Goal: Contribute content: Add original content to the website for others to see

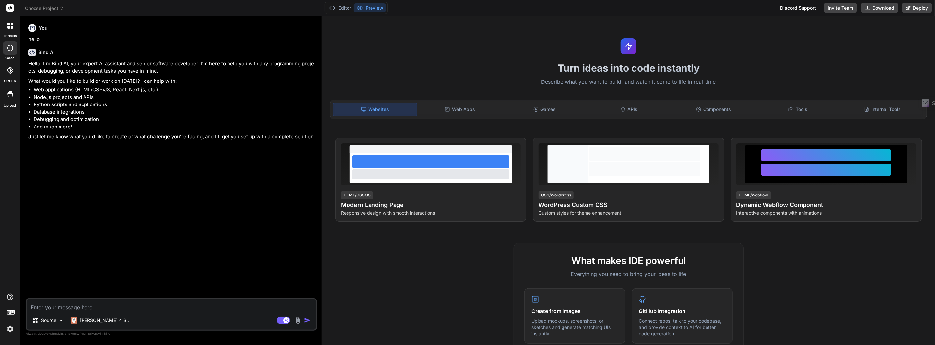
click at [10, 51] on div at bounding box center [10, 47] width 14 height 13
click at [346, 7] on button "Editor" at bounding box center [340, 7] width 27 height 9
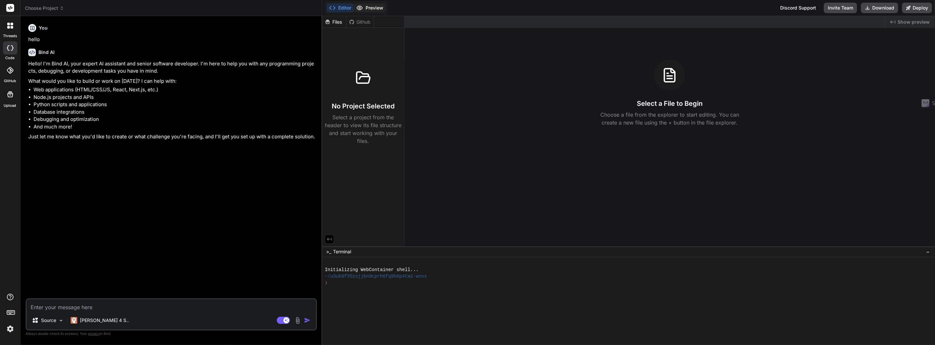
click at [375, 6] on button "Preview" at bounding box center [370, 7] width 32 height 9
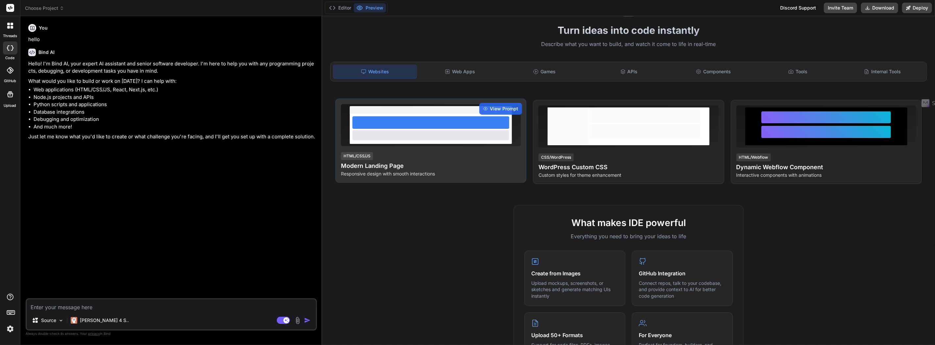
scroll to position [73, 0]
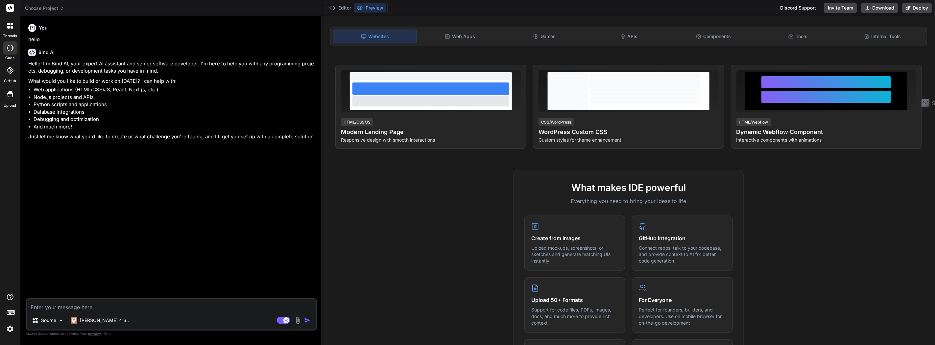
click at [10, 36] on label "threads" at bounding box center [10, 36] width 14 height 6
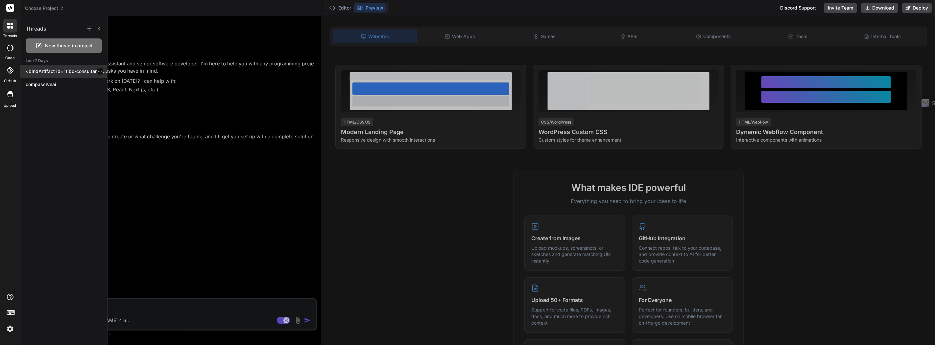
click at [70, 70] on p "<bindArtifact id="tibo-consultant" title="Tibo Consultant"> <bindAction type="f…" at bounding box center [67, 71] width 82 height 7
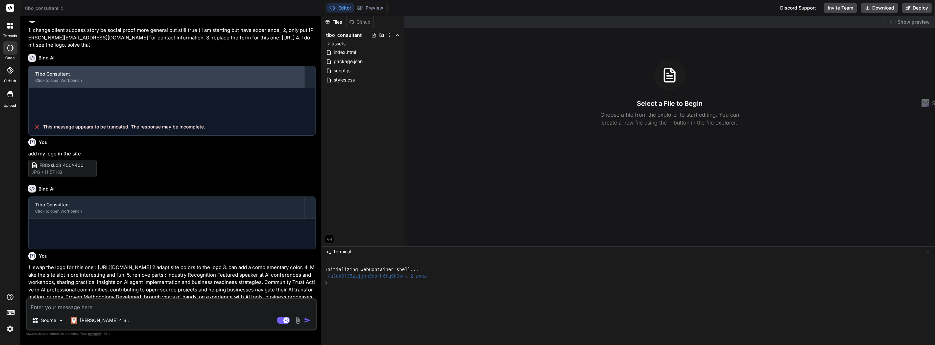
scroll to position [245, 0]
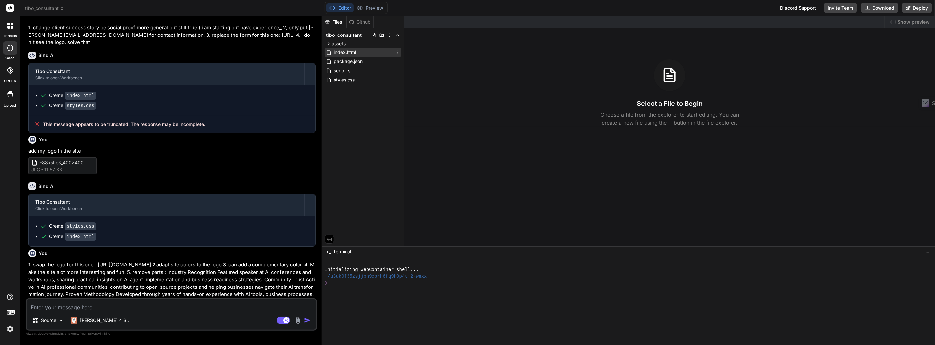
click at [357, 51] on div "index.html" at bounding box center [363, 52] width 77 height 9
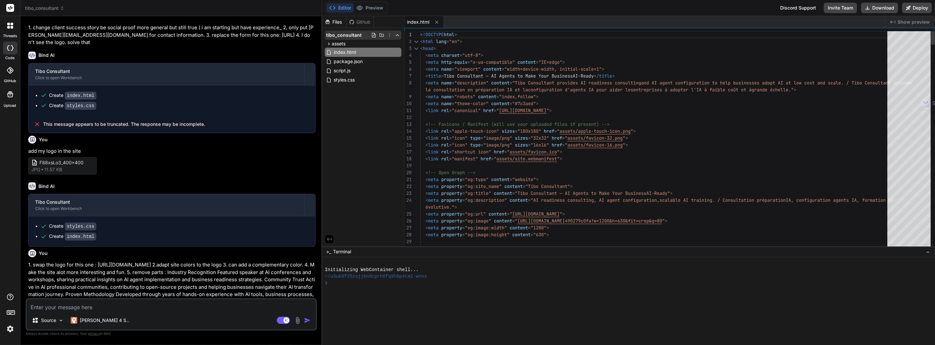
type textarea "x"
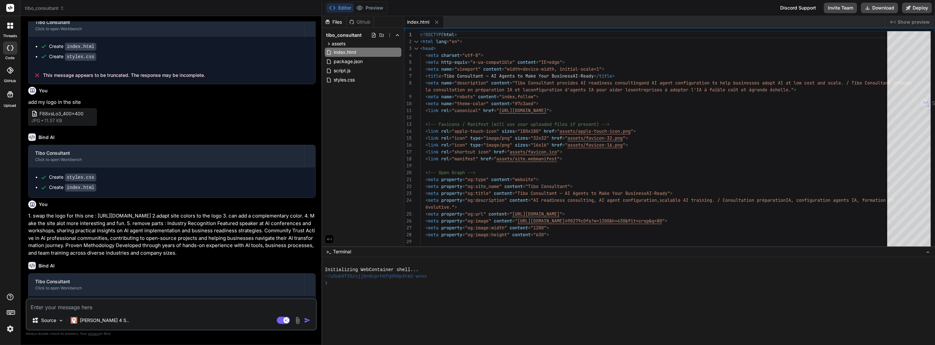
scroll to position [334, 0]
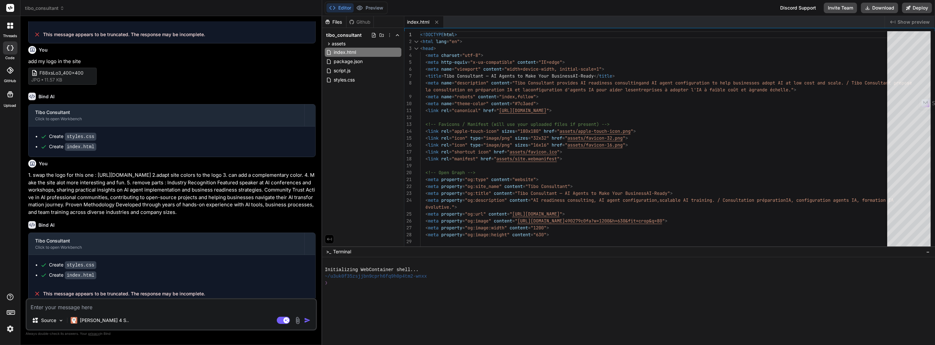
click at [421, 21] on span "index.html" at bounding box center [418, 22] width 22 height 7
click at [344, 8] on button "Editor" at bounding box center [340, 7] width 27 height 9
click at [350, 58] on span "package.json" at bounding box center [348, 62] width 30 height 8
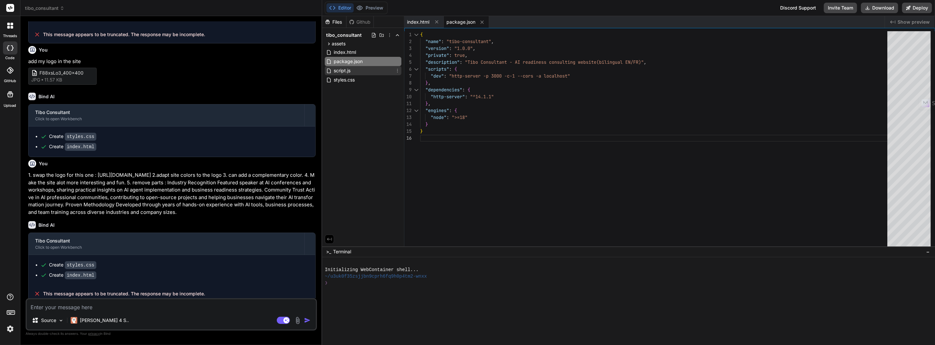
click at [356, 74] on div "script.js" at bounding box center [363, 70] width 77 height 9
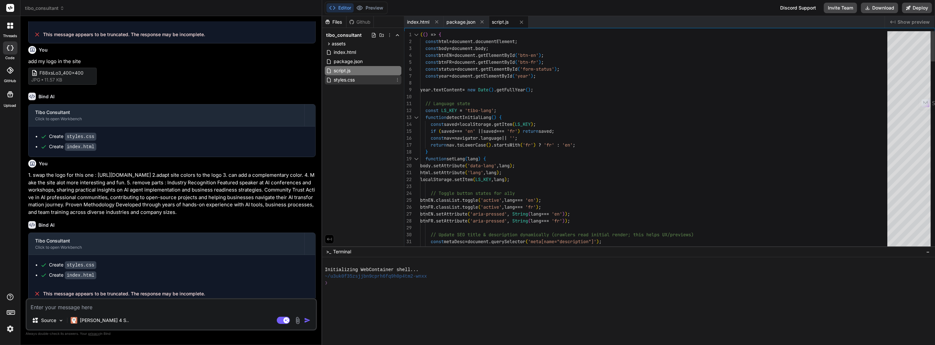
click at [356, 79] on div "styles.css" at bounding box center [363, 79] width 77 height 9
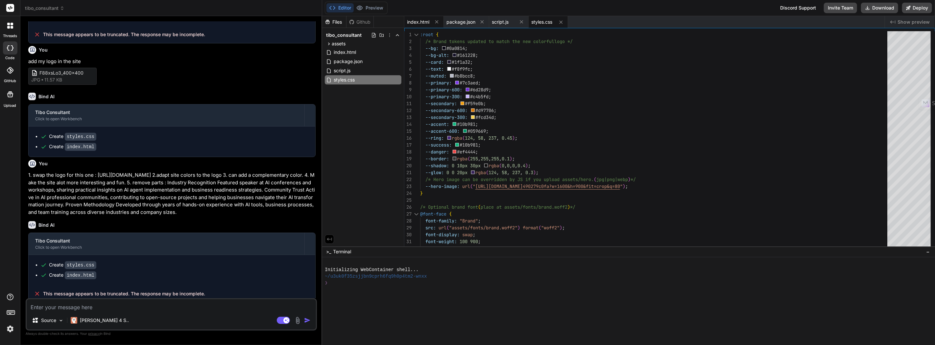
click at [423, 21] on span "index.html" at bounding box center [418, 22] width 22 height 7
type textarea "</footer> <script src="script.js" defer></script> </body> </html>"
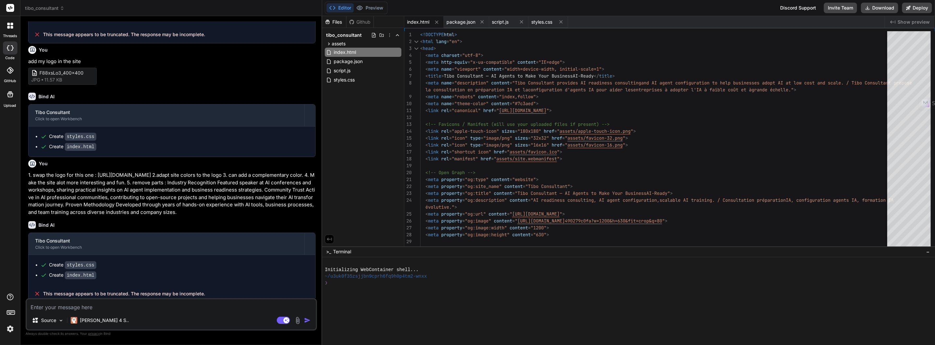
click at [132, 312] on div "Source Claude 4 S.. Agent Mode. When this toggle is activated, AI automatically…" at bounding box center [171, 315] width 291 height 32
click at [152, 304] on textarea at bounding box center [171, 306] width 289 height 12
type textarea "d"
type textarea "x"
type textarea "do"
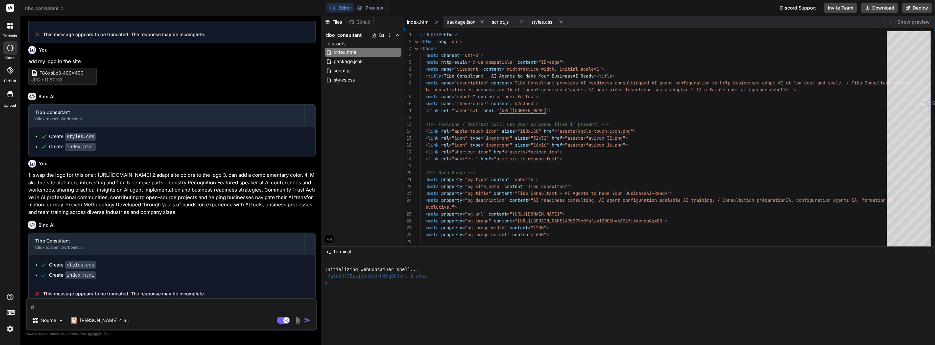
type textarea "x"
type textarea "doe"
type textarea "x"
type textarea "does"
type textarea "x"
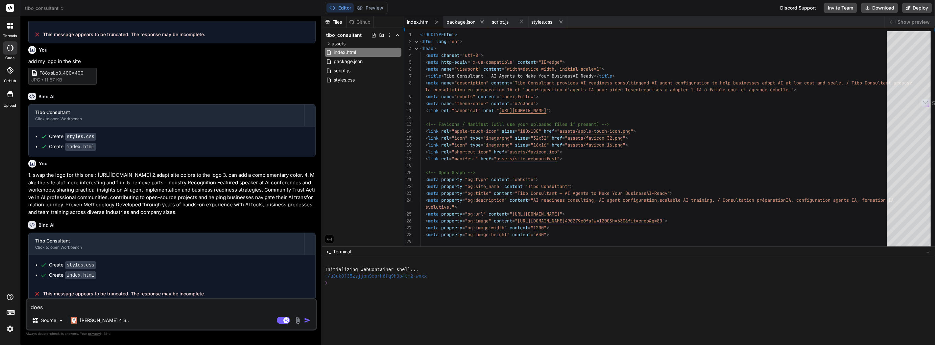
type textarea "does"
type textarea "x"
type textarea "does t"
type textarea "x"
type textarea "does th"
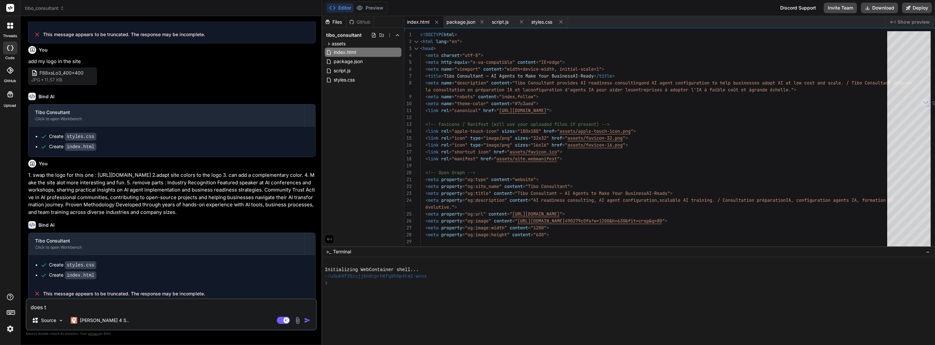
type textarea "x"
type textarea "does the"
type textarea "x"
type textarea "does the"
type textarea "x"
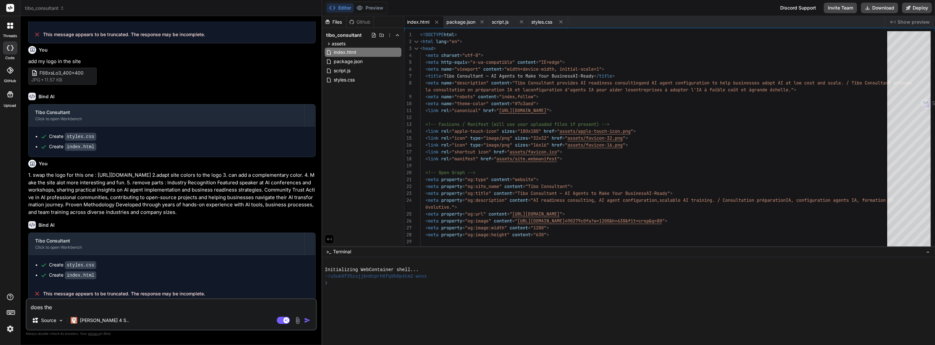
type textarea "does the m"
type textarea "x"
type textarea "does the mo"
type textarea "x"
type textarea "does the mov"
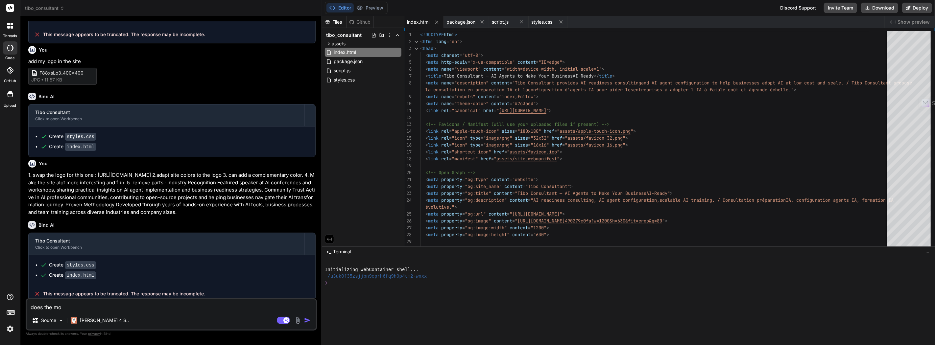
type textarea "x"
type textarea "does the mo"
type textarea "x"
type textarea "does the mob"
type textarea "x"
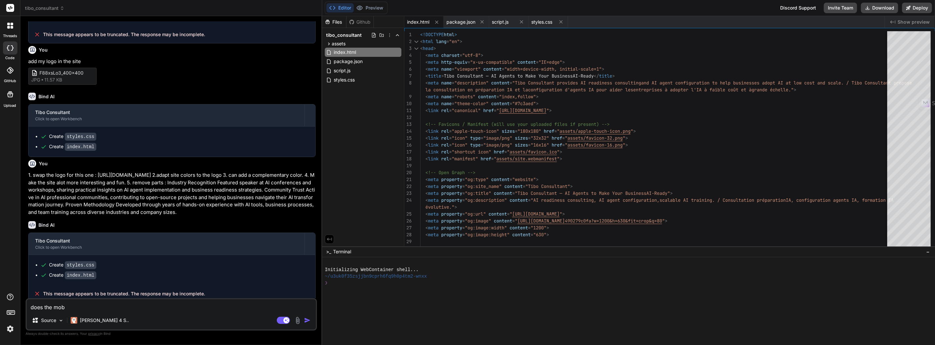
type textarea "does the mo"
type textarea "x"
type textarea "does the m"
type textarea "x"
type textarea "does the"
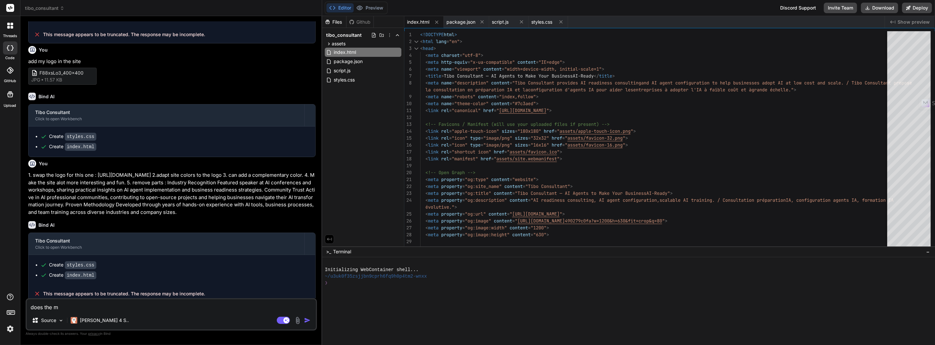
type textarea "x"
type textarea "does the"
type textarea "x"
type textarea "does th"
type textarea "x"
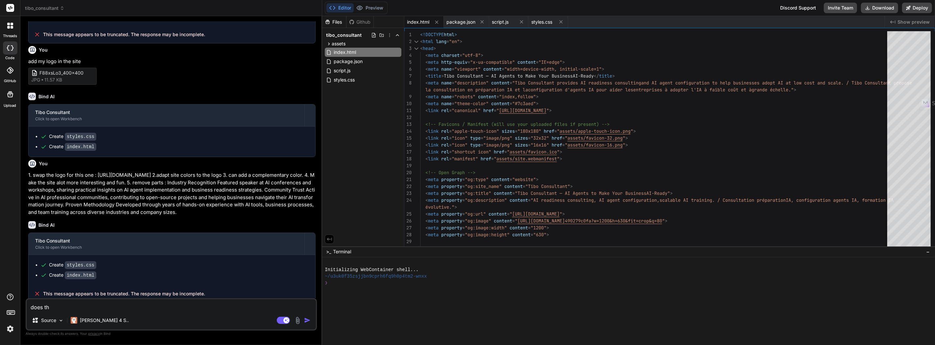
type textarea "does t"
type textarea "x"
type textarea "does"
type textarea "x"
type textarea "does"
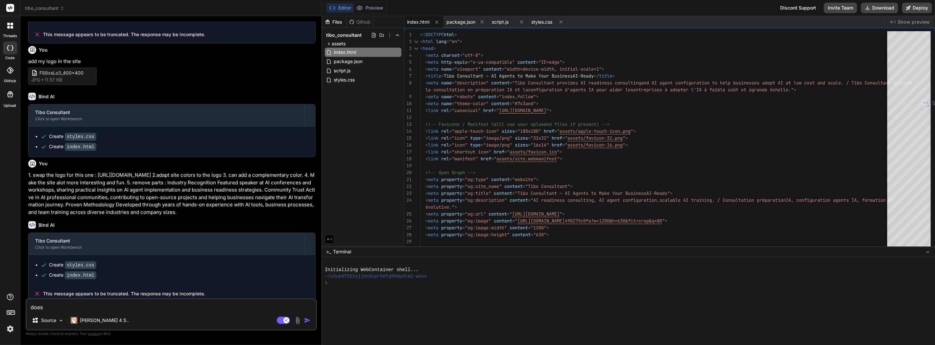
type textarea "x"
type textarea "doe"
type textarea "x"
type textarea "do"
type textarea "x"
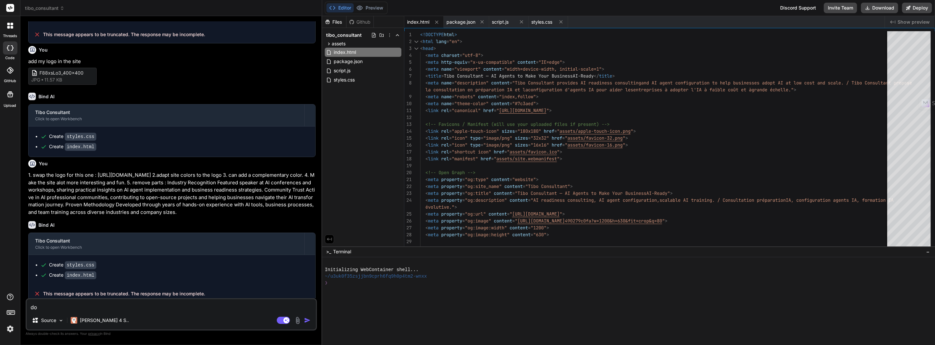
type textarea "d"
type textarea "x"
type textarea "i"
type textarea "x"
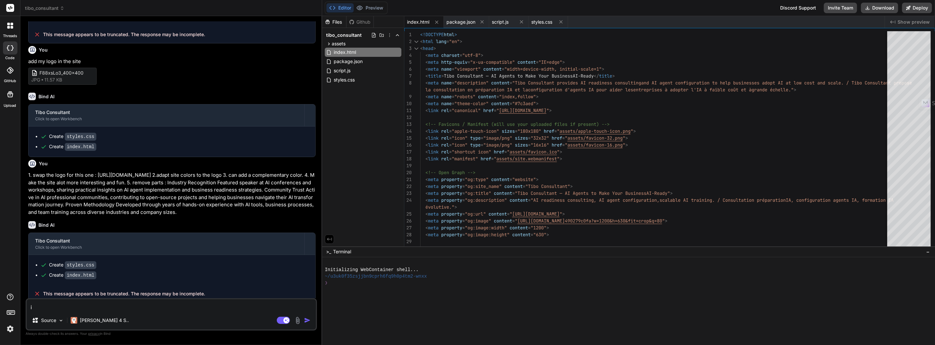
type textarea "if"
type textarea "x"
type textarea "if"
type textarea "x"
type textarea "if i"
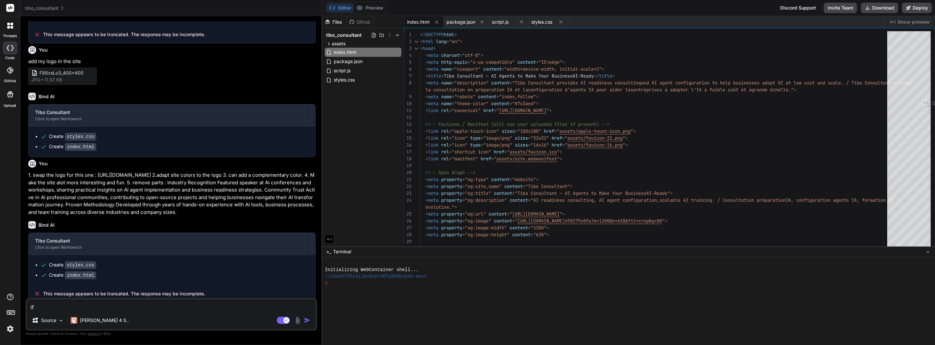
type textarea "x"
type textarea "if i"
type textarea "x"
type textarea "if i l"
type textarea "x"
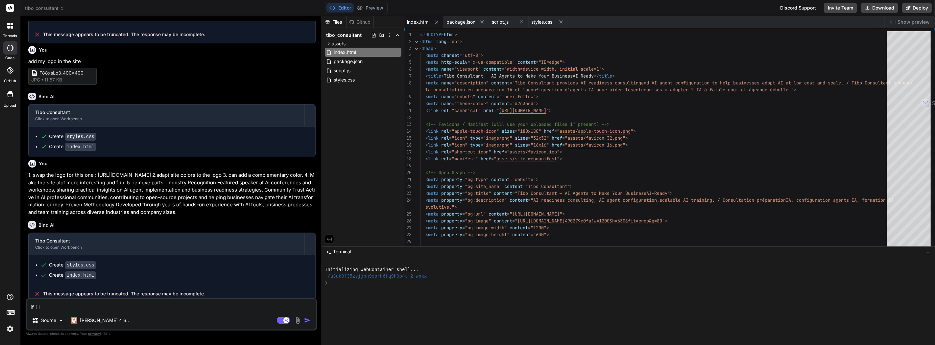
type textarea "if i lo"
type textarea "x"
type textarea "if i loo"
type textarea "x"
type textarea "if i look"
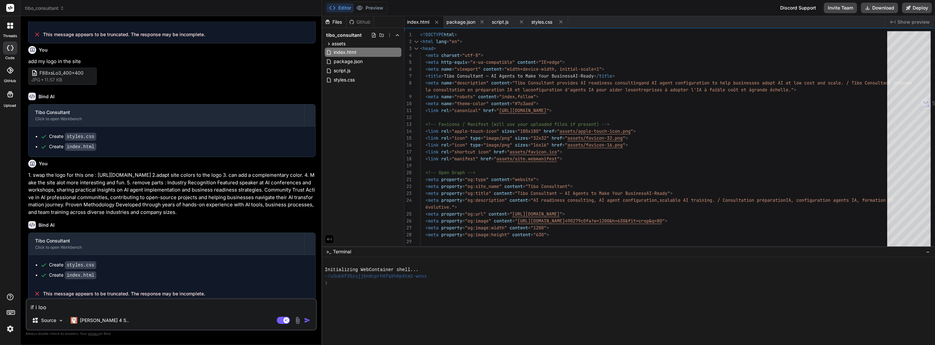
type textarea "x"
type textarea "if i look"
type textarea "x"
type textarea "if i look a"
type textarea "x"
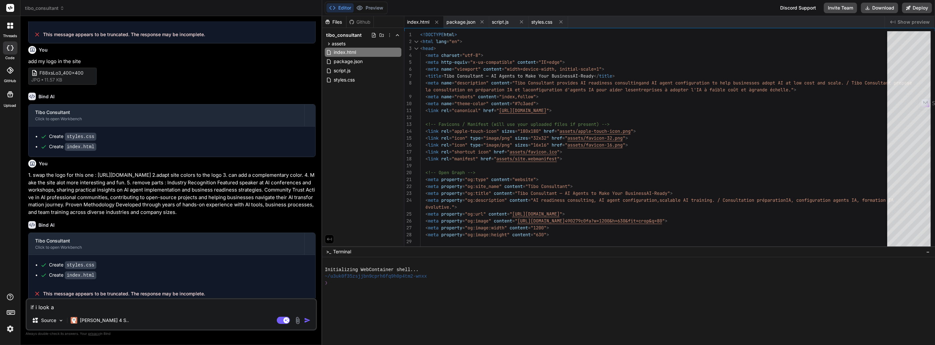
type textarea "if i look at"
type textarea "x"
type textarea "if i look at"
type textarea "x"
type textarea "if i look at t"
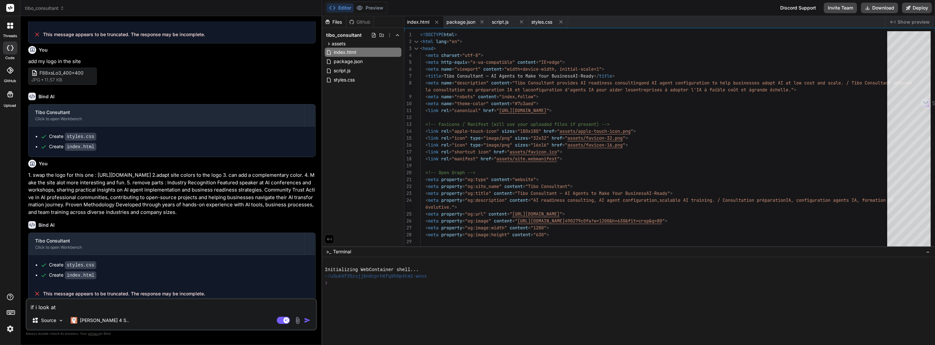
type textarea "x"
type textarea "if i look at th"
type textarea "x"
type textarea "if i look at the"
type textarea "x"
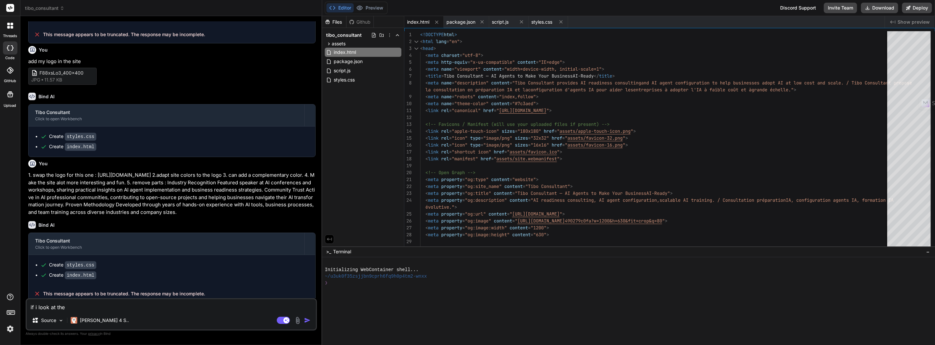
type textarea "if i look at the"
type textarea "x"
type textarea "if i look at the s"
type textarea "x"
type textarea "if i look at the si"
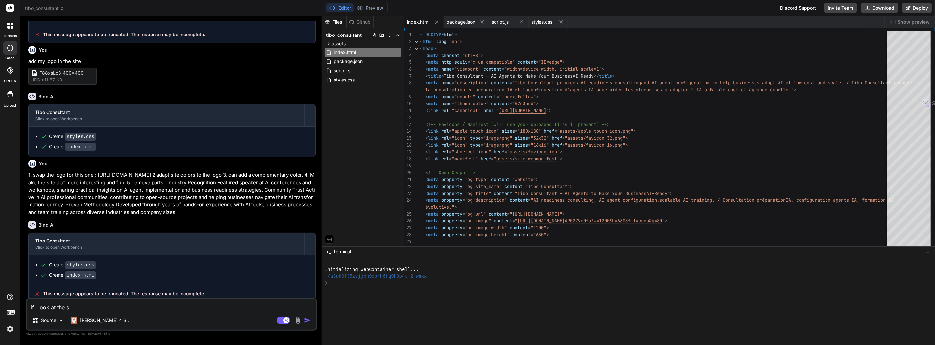
type textarea "x"
type textarea "if i look at the sit"
type textarea "x"
type textarea "if i look at the site"
type textarea "x"
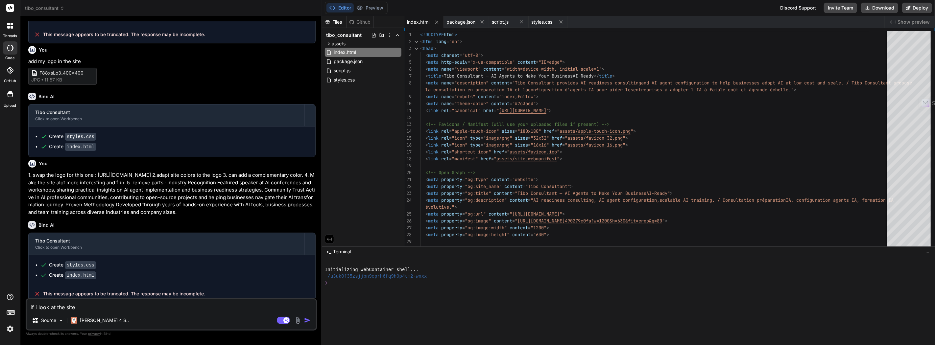
type textarea "if i look at the site"
type textarea "x"
type textarea "if i look at the site i"
type textarea "x"
type textarea "if i look at the site in"
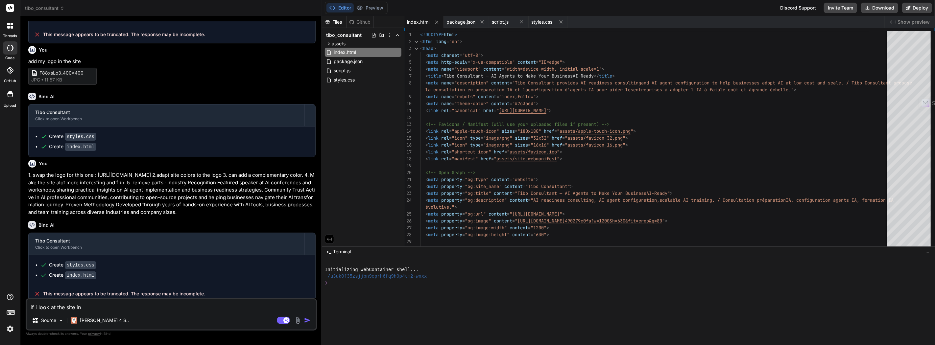
type textarea "x"
type textarea "if i look at the site in"
type textarea "x"
type textarea "if i look at the site in m"
type textarea "x"
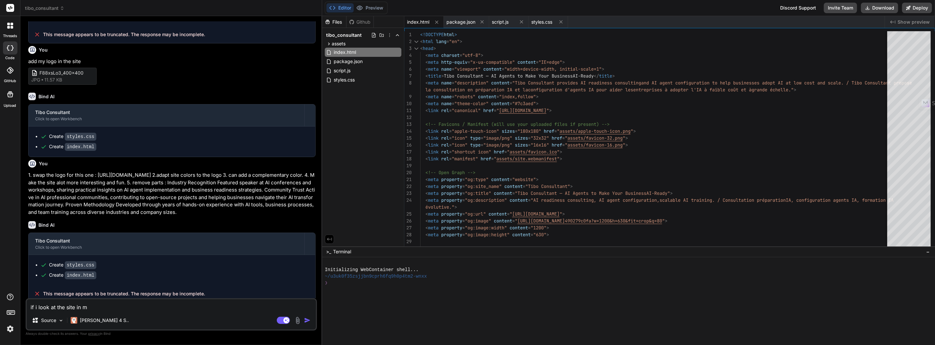
type textarea "if i look at the site in mo"
type textarea "x"
type textarea "if i look at the site in mob"
type textarea "x"
type textarea "if i look at the site in mobi"
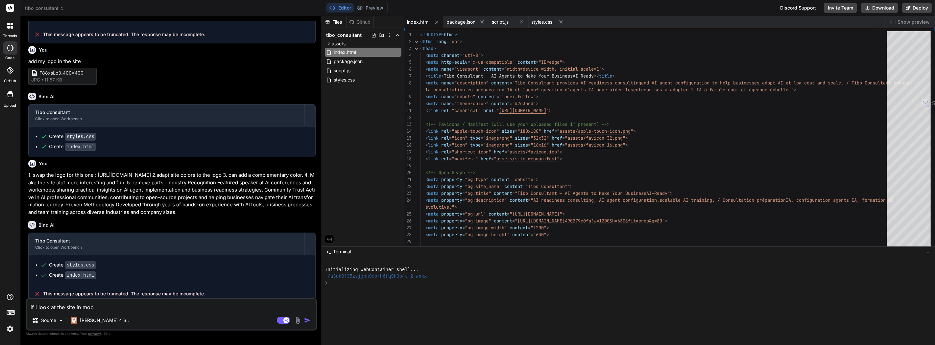
type textarea "x"
type textarea "if i look at the site in mobil"
type textarea "x"
type textarea "if i look at the site in mobile"
type textarea "x"
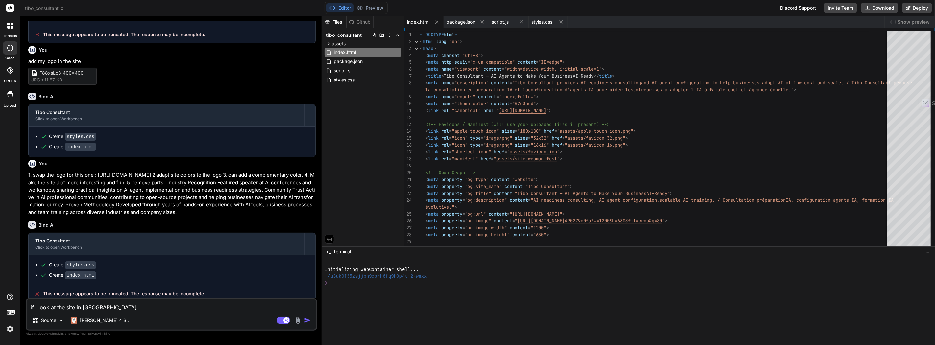
type textarea "if i look at the site in mobile"
type textarea "x"
type textarea "if i look at the site in mobile ,"
type textarea "x"
type textarea "if i look at the site in mobile ,"
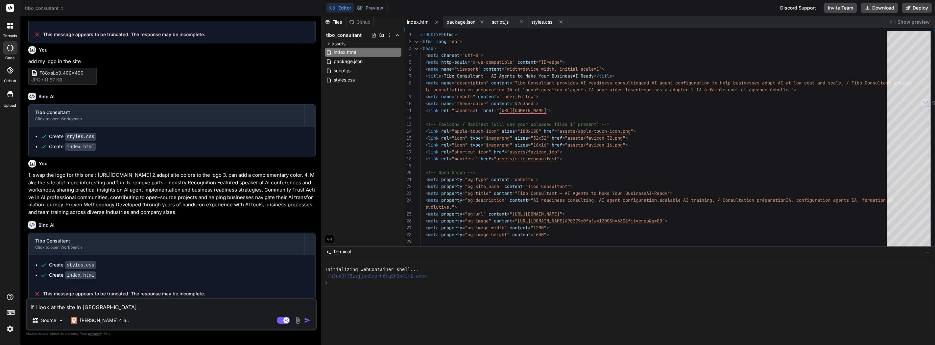
type textarea "x"
type textarea "if i look at the site in mobile , w"
type textarea "x"
type textarea "if i look at the site in mobile , wi"
type textarea "x"
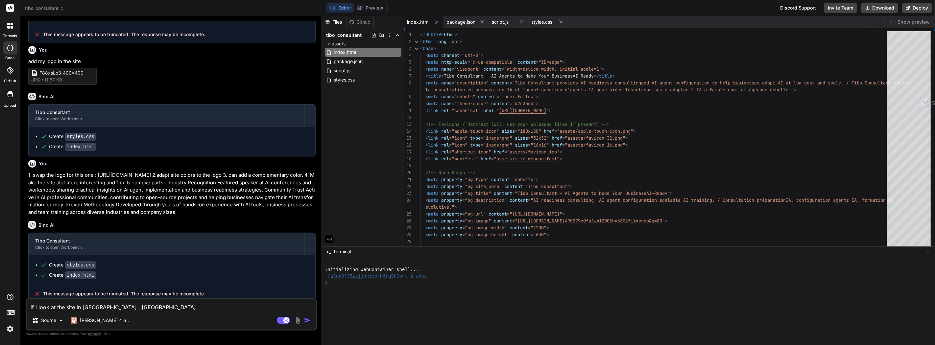
type textarea "if i look at the site in mobile , wil"
type textarea "x"
type textarea "if i look at the site in mobile , will"
type textarea "x"
type textarea "if i look at the site in mobile , will"
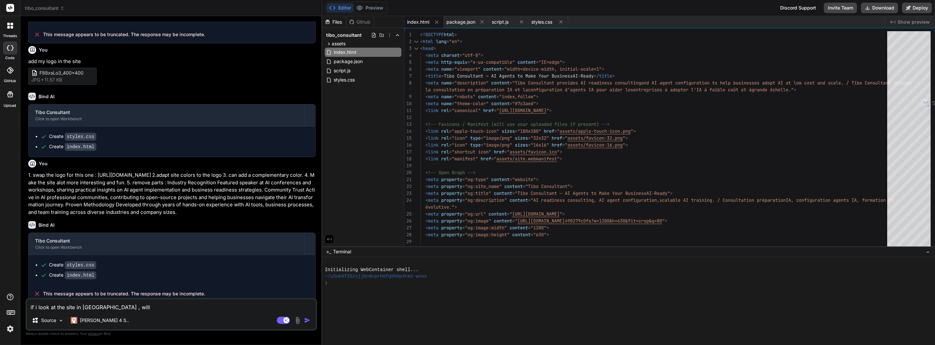
type textarea "x"
type textarea "if i look at the site in mobile , will i"
type textarea "x"
type textarea "if i look at the site in mobile , will it"
type textarea "x"
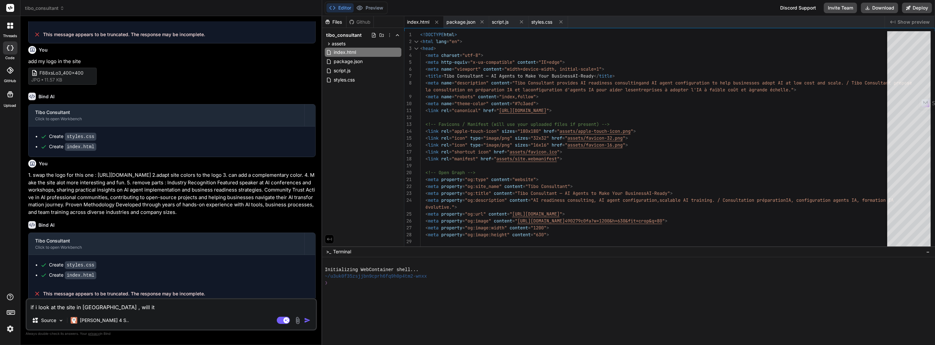
type textarea "if i look at the site in mobile , will it"
type textarea "x"
type textarea "if i look at the site in mobile , will it h"
type textarea "x"
type textarea "if i look at the site in mobile , will it ha"
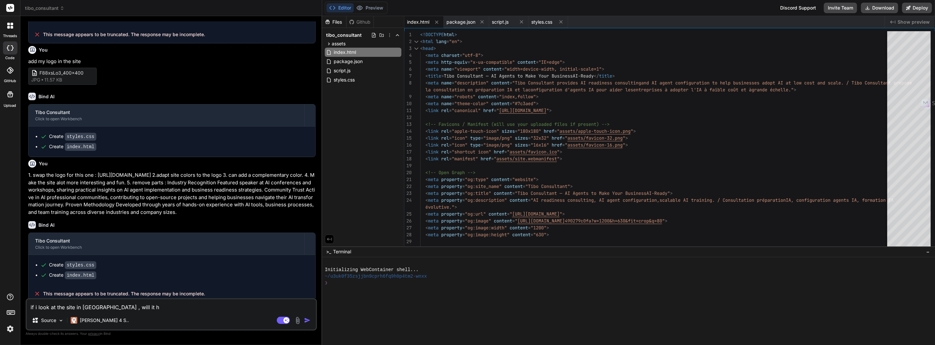
type textarea "x"
type textarea "if i look at the site in mobile , will it hav"
type textarea "x"
type textarea "if i look at the site in mobile , will it haver"
type textarea "x"
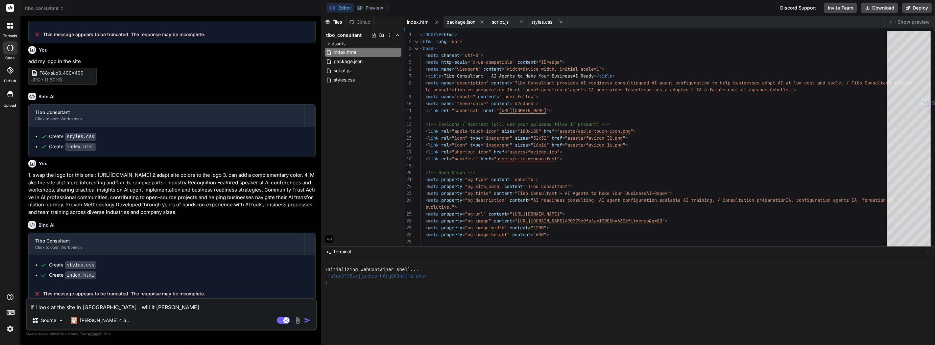
type textarea "if i look at the site in mobile , will it haver"
type textarea "x"
type textarea "if i look at the site in mobile , will it haver"
type textarea "x"
type textarea "if i look at the site in mobile , will it have"
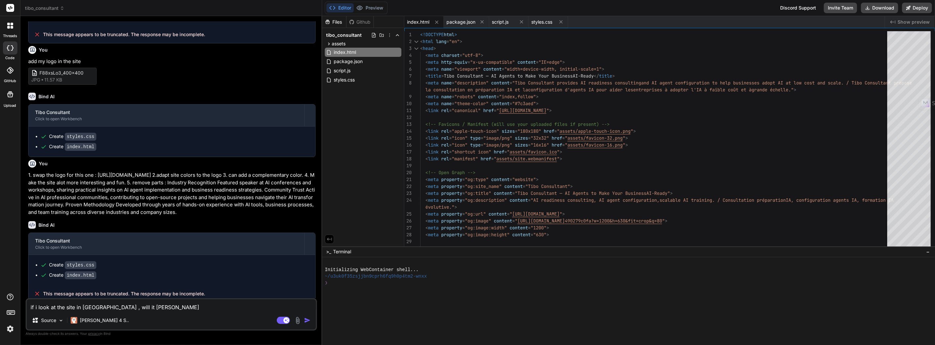
type textarea "x"
type textarea "if i look at the site in mobile , will it have"
type textarea "x"
type textarea "if i look at the site in mobile , will it have a"
type textarea "x"
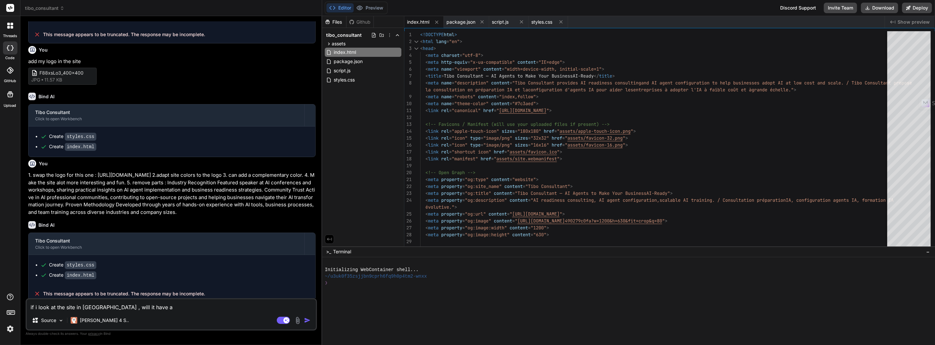
type textarea "if i look at the site in mobile , will it have an"
type textarea "x"
type textarea "if i look at the site in mobile , will it have a"
type textarea "x"
type textarea "if i look at the site in mobile , will it have a"
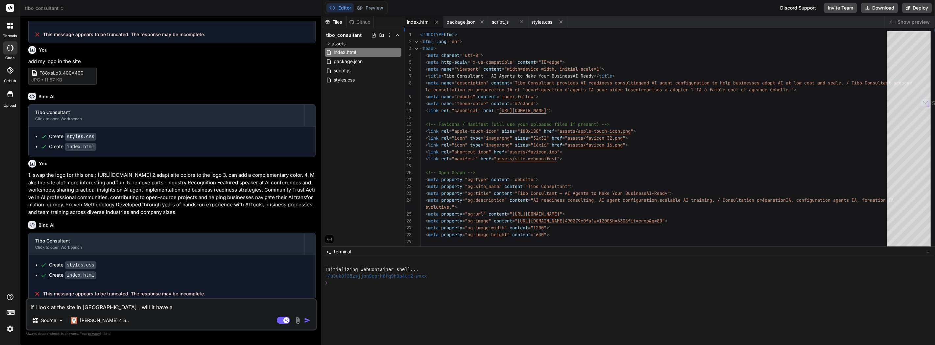
type textarea "x"
type textarea "if i look at the site in mobile , will it have a m"
type textarea "x"
type textarea "if i look at the site in mobile , will it have a me"
type textarea "x"
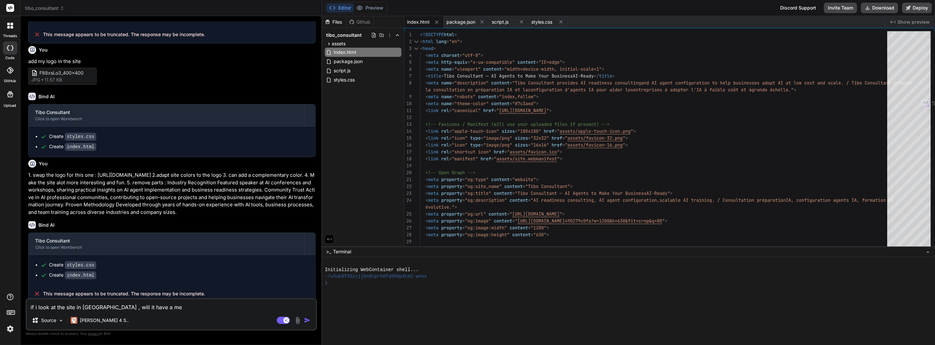
type textarea "if i look at the site in mobile , will it have a men"
type textarea "x"
type textarea "if i look at the site in mobile , will it have a menu"
type textarea "x"
type textarea "if i look at the site in mobile , will it have a menu"
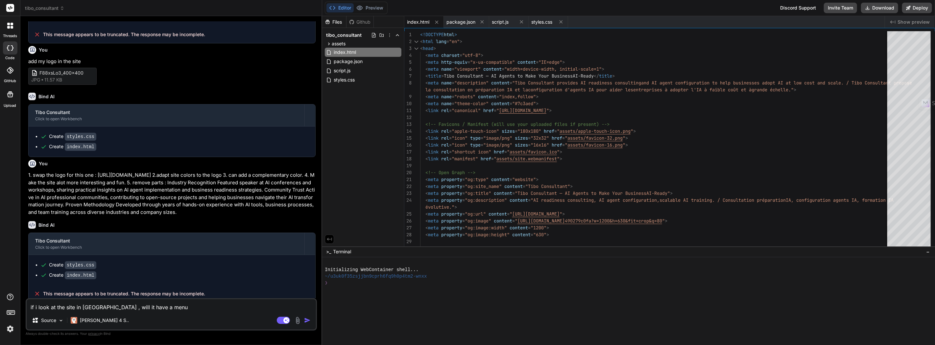
type textarea "x"
type textarea "if i look at the site in mobile , will it have a menu s"
type textarea "x"
type textarea "if i look at the site in mobile , will it have a menu sh"
type textarea "x"
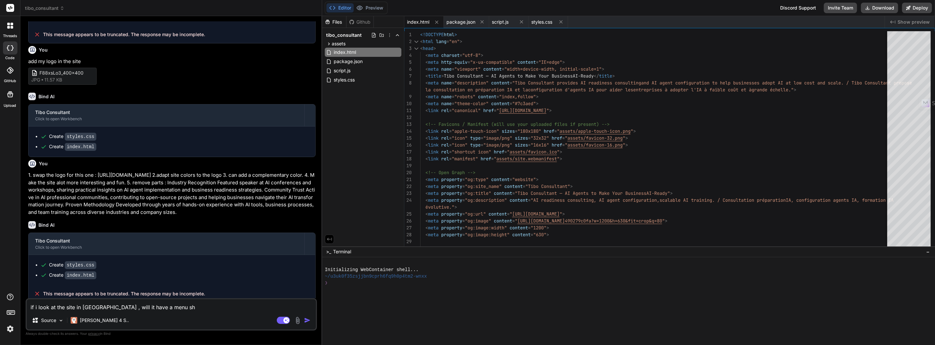
type textarea "if i look at the site in mobile , will it have a menu sho"
type textarea "x"
type textarea "if i look at the site in mobile , will it have a menu show"
type textarea "x"
type textarea "if i look at the site in mobile , will it have a menu showi"
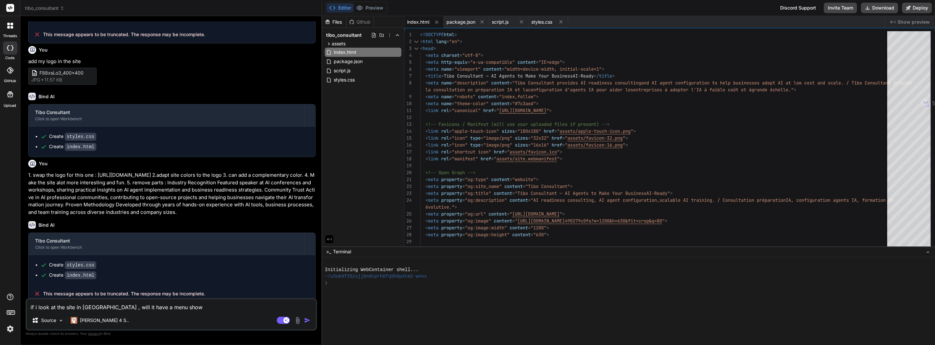
type textarea "x"
type textarea "if i look at the site in mobile , will it have a menu showin"
type textarea "x"
type textarea "if i look at the site in mobile , will it have a menu showing"
type textarea "x"
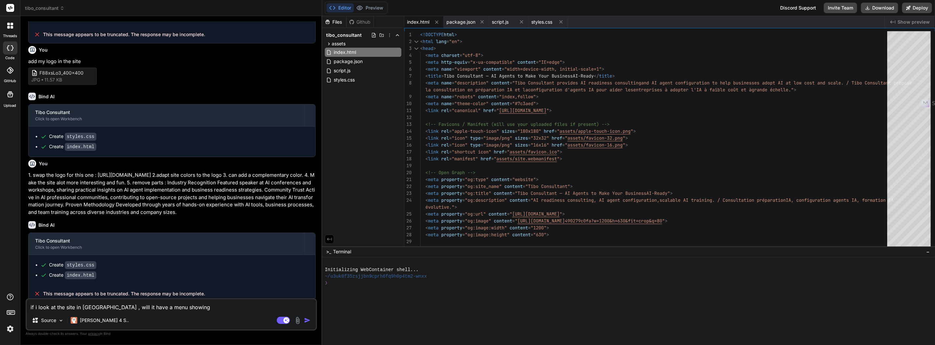
type textarea "if i look at the site in mobile , will it have a menu showing"
type textarea "x"
type textarea "if i look at the site in [GEOGRAPHIC_DATA] , will it have a menu showing ?"
type textarea "x"
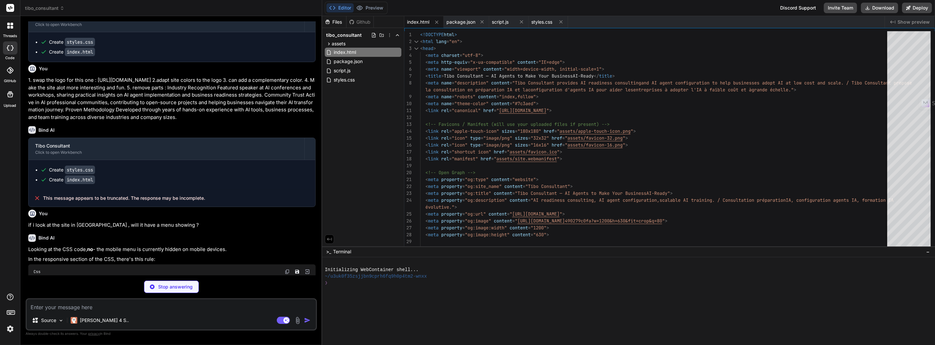
scroll to position [439, 0]
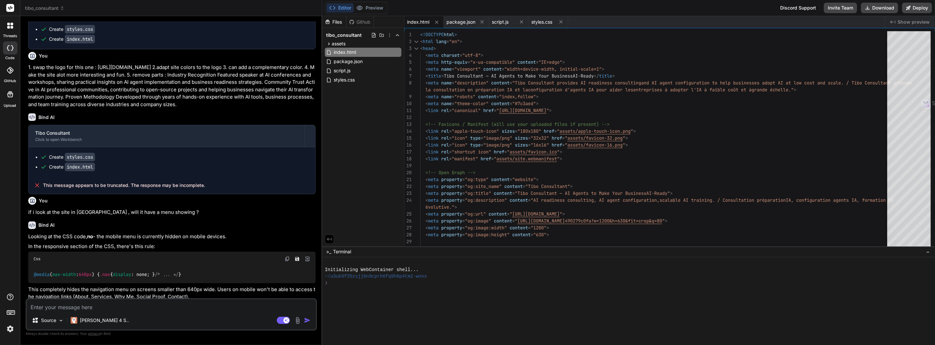
type textarea "x"
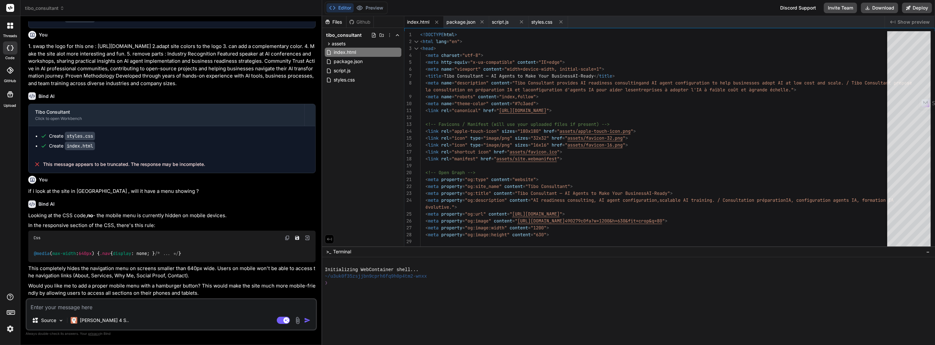
scroll to position [480, 0]
click at [137, 307] on textarea at bounding box center [171, 306] width 289 height 12
type textarea "y"
type textarea "x"
type textarea "ye"
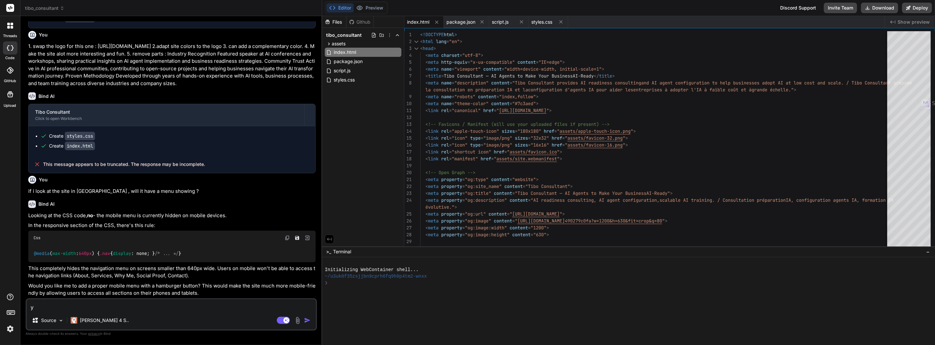
type textarea "x"
type textarea "yes"
type textarea "x"
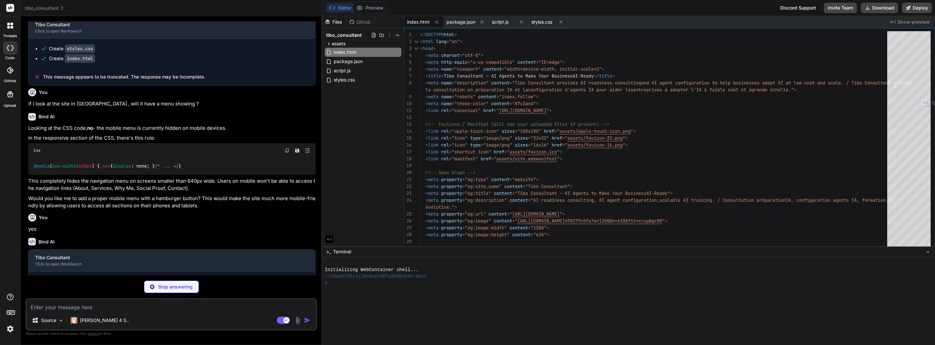
scroll to position [584, 0]
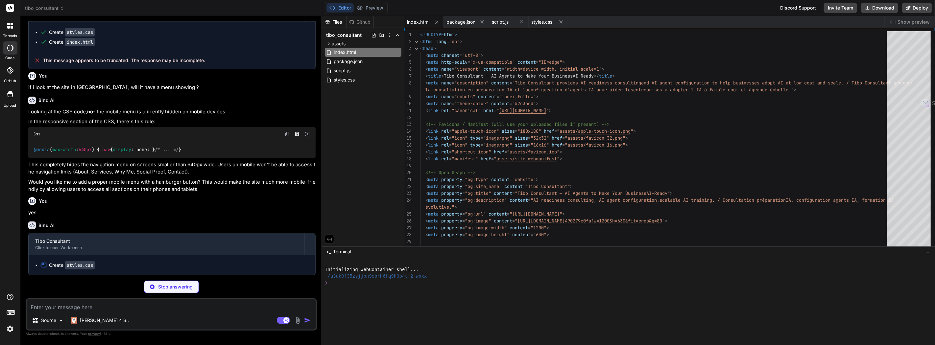
click at [15, 327] on img at bounding box center [10, 329] width 11 height 11
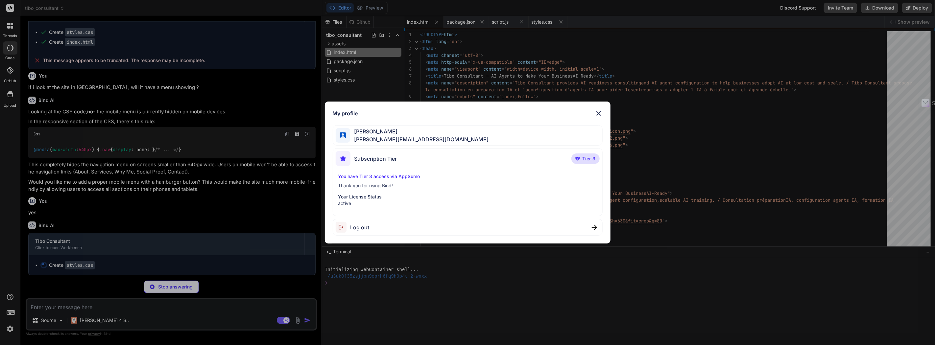
click at [8, 329] on div "My profile martin thibeault martin@tiboconsultant.com Subscription Tier Tier 3 …" at bounding box center [467, 172] width 935 height 345
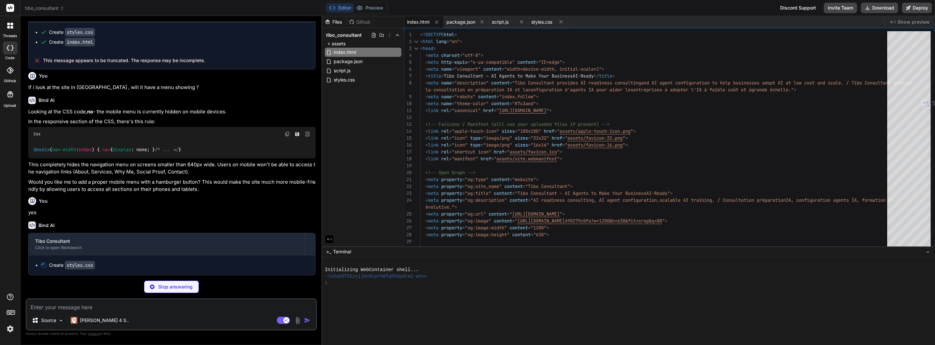
click at [8, 330] on img at bounding box center [10, 329] width 11 height 11
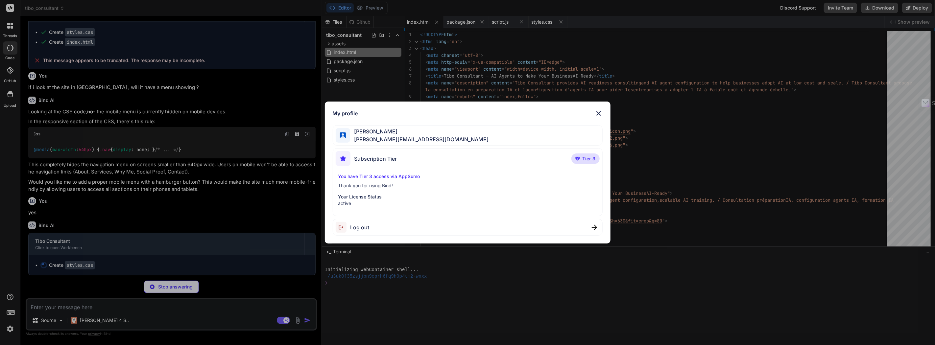
drag, startPoint x: 595, startPoint y: 111, endPoint x: 587, endPoint y: 117, distance: 10.6
click at [596, 111] on img at bounding box center [599, 113] width 8 height 8
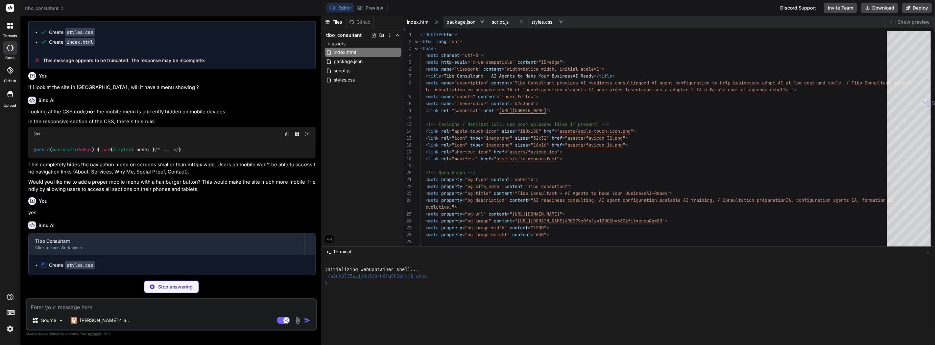
type textarea "x"
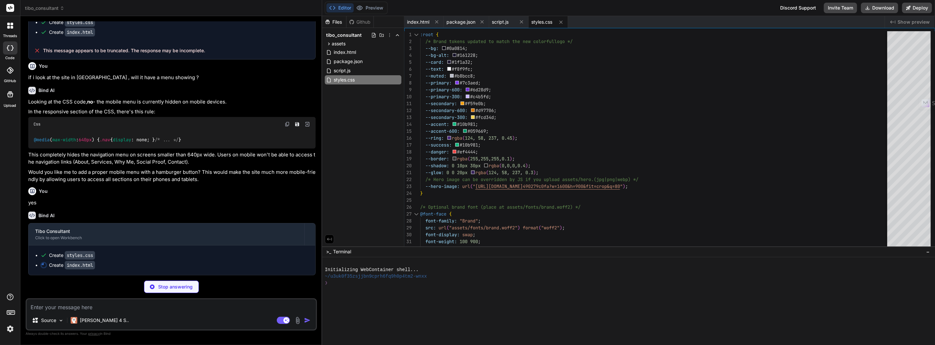
click at [42, 6] on span "tibo_consultant" at bounding box center [44, 8] width 39 height 7
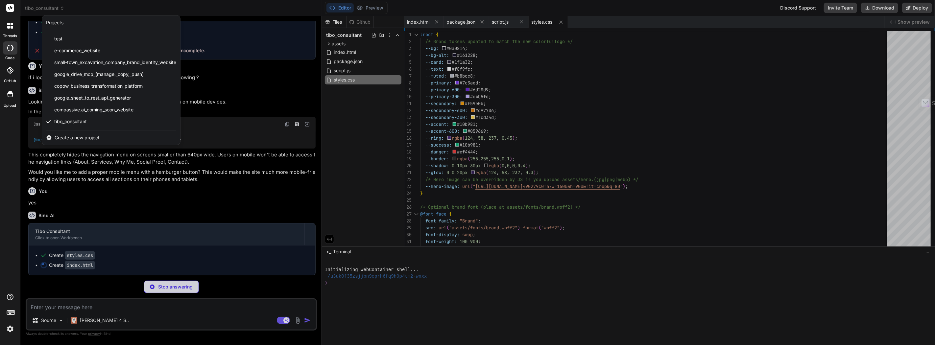
click at [43, 6] on div at bounding box center [467, 172] width 935 height 345
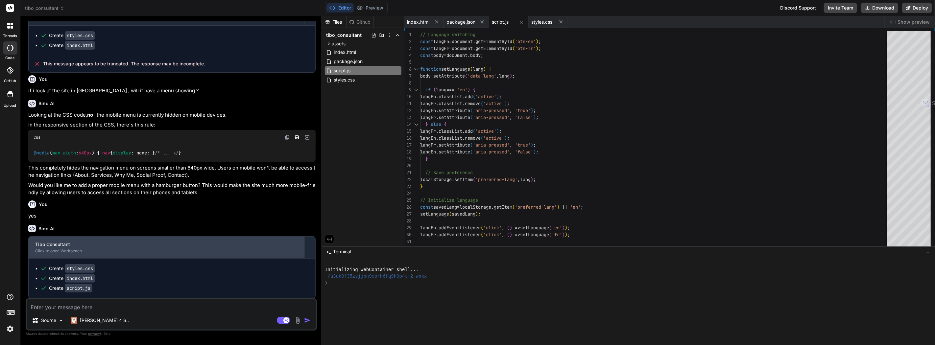
scroll to position [580, 0]
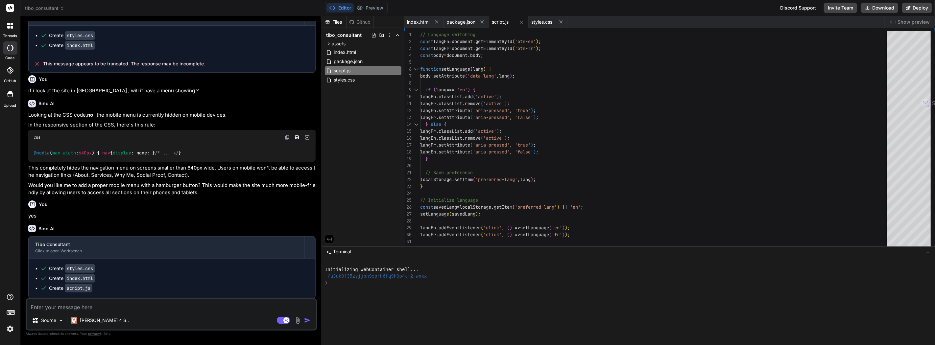
click at [349, 7] on button "Editor" at bounding box center [340, 7] width 27 height 9
drag, startPoint x: 150, startPoint y: 292, endPoint x: 160, endPoint y: 281, distance: 14.9
click at [151, 290] on div "Create styles.css Create index.html Create script.js" at bounding box center [172, 278] width 287 height 39
click at [340, 9] on button "Editor" at bounding box center [340, 7] width 27 height 9
click at [75, 306] on textarea at bounding box center [171, 306] width 289 height 12
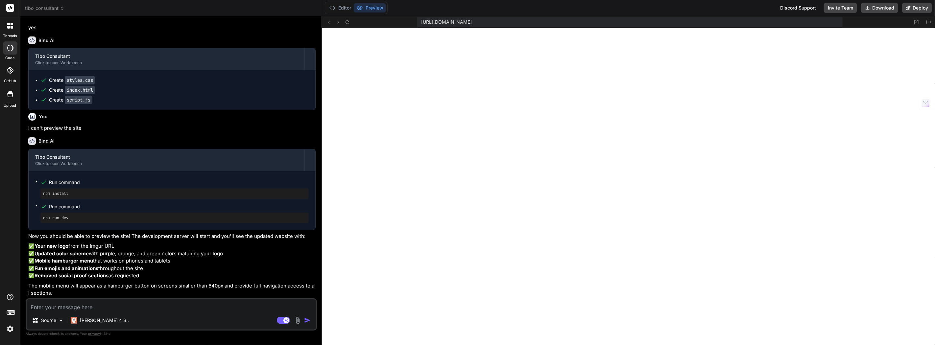
scroll to position [725, 0]
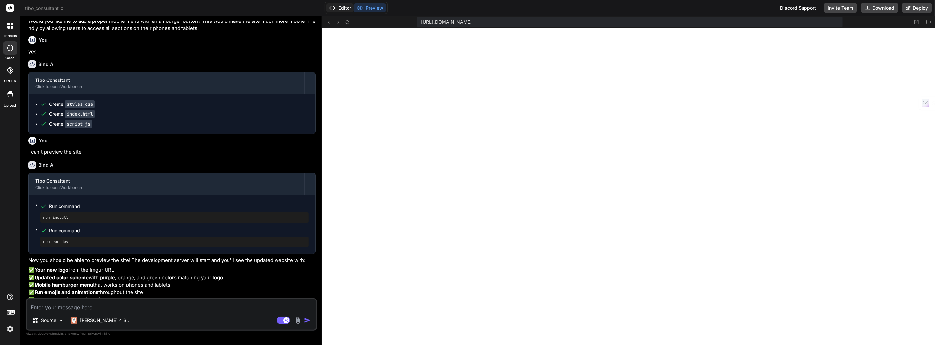
click at [343, 8] on button "Editor" at bounding box center [340, 7] width 27 height 9
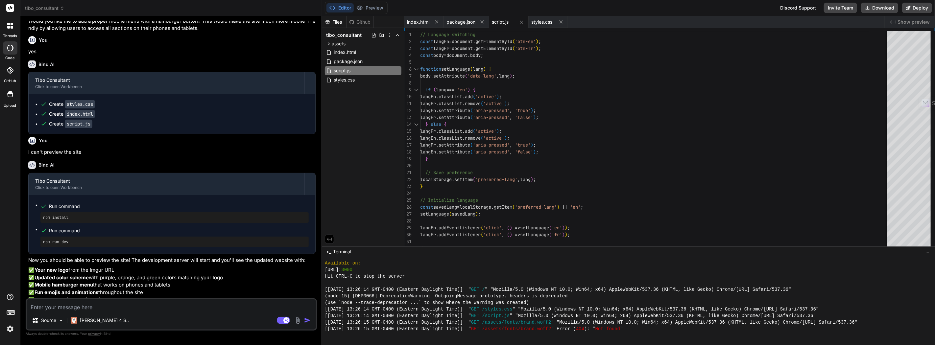
click at [135, 304] on textarea at bounding box center [171, 306] width 289 height 12
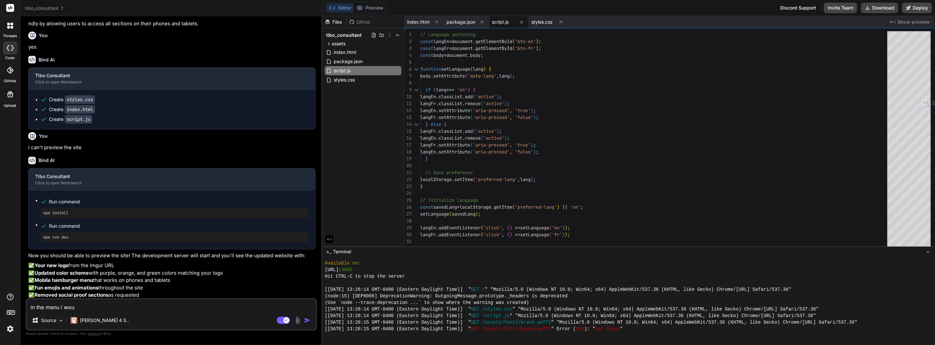
scroll to position [798, 0]
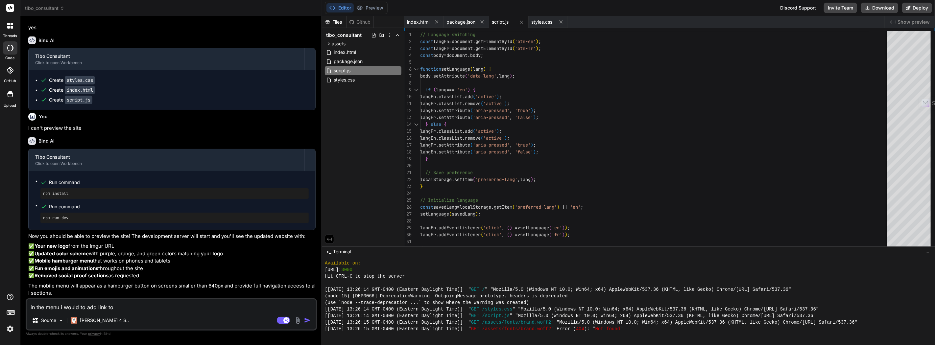
click at [96, 305] on textarea "in the menu i would to add link to" at bounding box center [171, 306] width 289 height 12
click at [159, 308] on textarea "in the menu i would to add a blog title that links to" at bounding box center [171, 306] width 289 height 12
click at [310, 322] on img "button" at bounding box center [307, 320] width 7 height 7
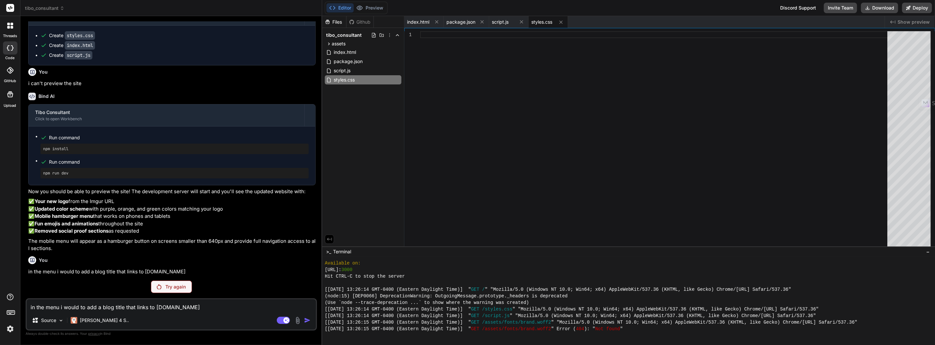
scroll to position [843, 0]
click at [177, 285] on p "Try again" at bounding box center [175, 287] width 20 height 7
click at [166, 283] on div "Try again" at bounding box center [171, 287] width 41 height 12
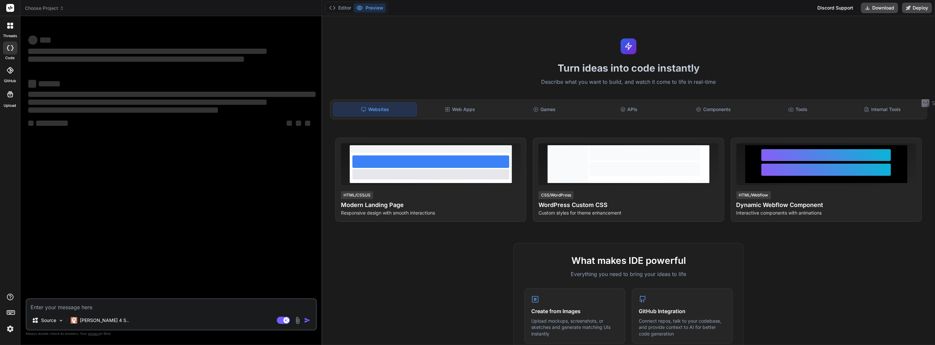
click at [6, 31] on div at bounding box center [10, 26] width 14 height 14
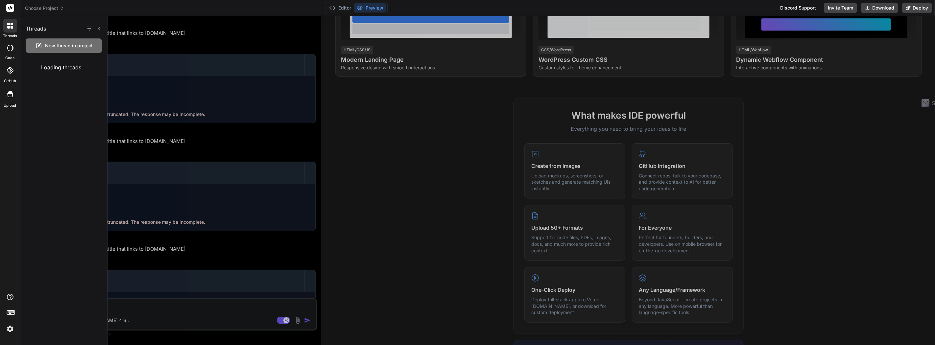
scroll to position [146, 0]
click at [55, 79] on div "Threads New thread in project Loading threads..." at bounding box center [63, 180] width 87 height 329
click at [12, 55] on label "code" at bounding box center [10, 58] width 9 height 6
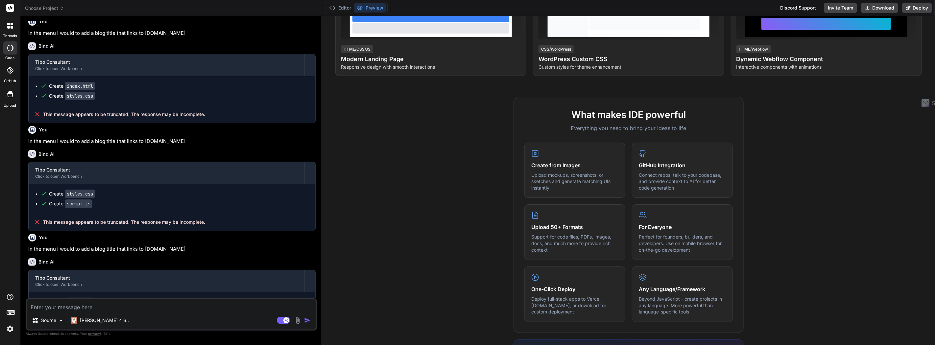
click at [10, 50] on icon at bounding box center [10, 47] width 7 height 5
click at [30, 8] on span "Choose Project" at bounding box center [44, 8] width 39 height 7
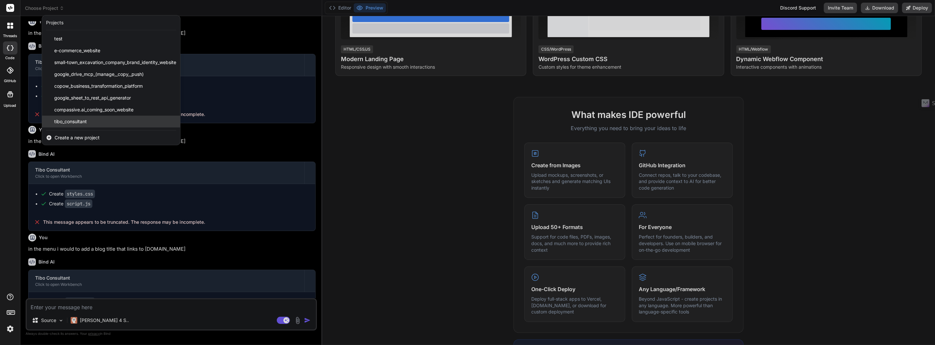
click at [90, 119] on div "tibo_consultant" at bounding box center [111, 122] width 138 height 12
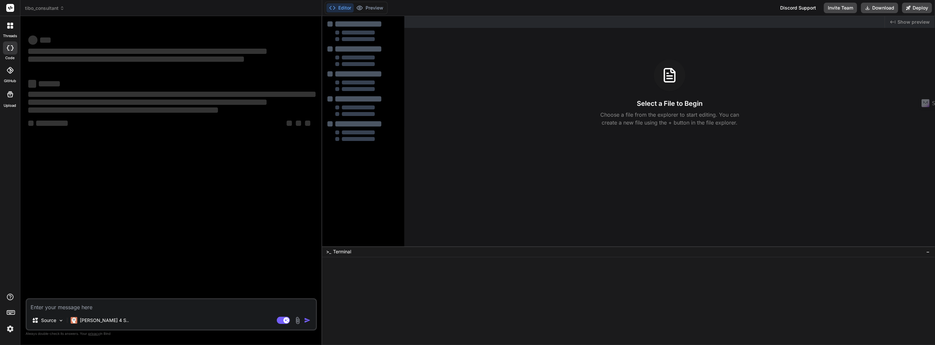
scroll to position [0, 0]
type textarea "x"
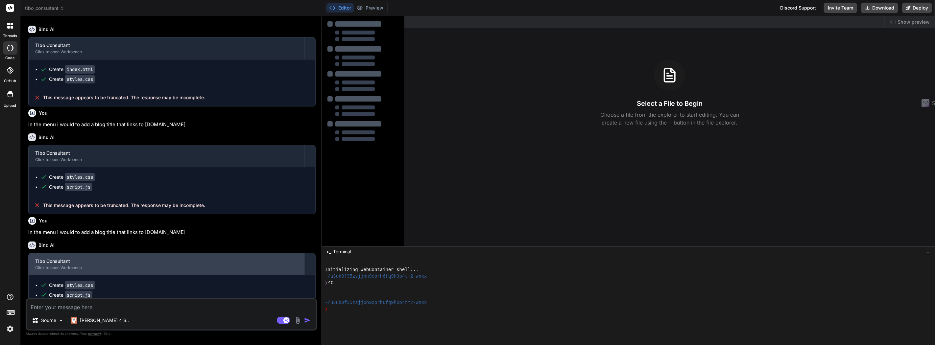
scroll to position [409, 0]
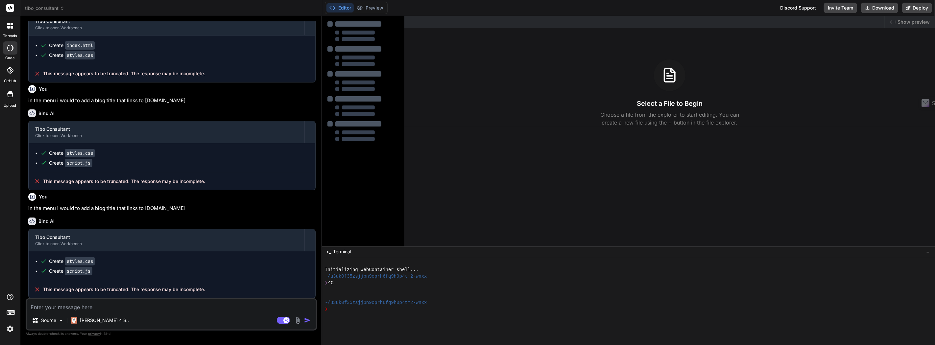
click at [345, 9] on button "Editor" at bounding box center [340, 7] width 27 height 9
click at [243, 305] on textarea at bounding box center [171, 306] width 289 height 12
type textarea "i"
type textarea "x"
type textarea "i"
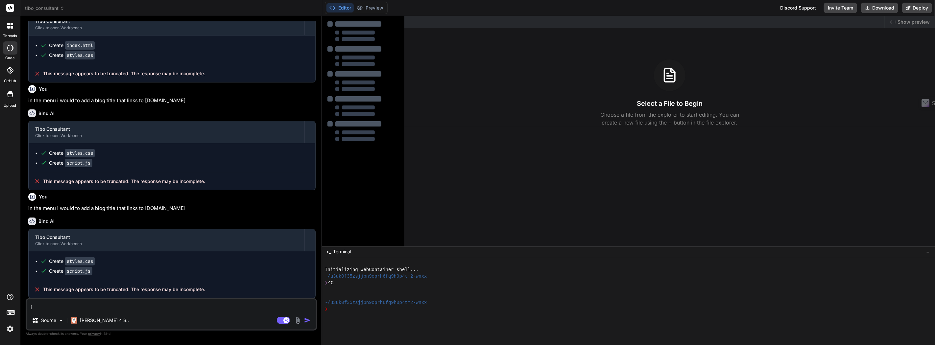
type textarea "x"
type textarea "i w"
type textarea "x"
type textarea "i wa"
type textarea "x"
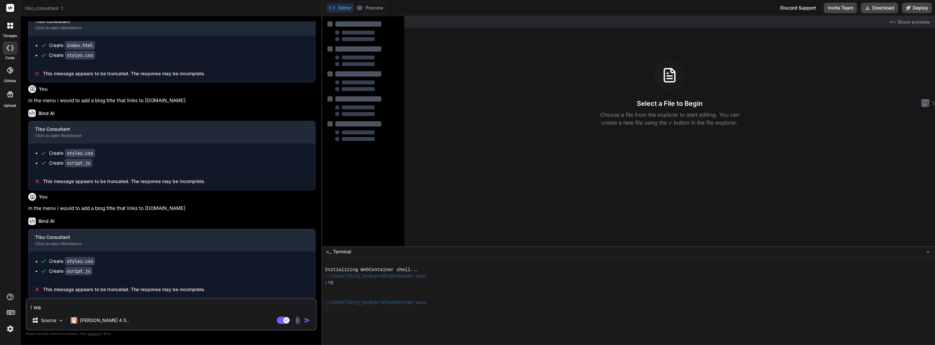
type textarea "i wan"
type textarea "x"
type textarea "i want"
type textarea "x"
type textarea "i want"
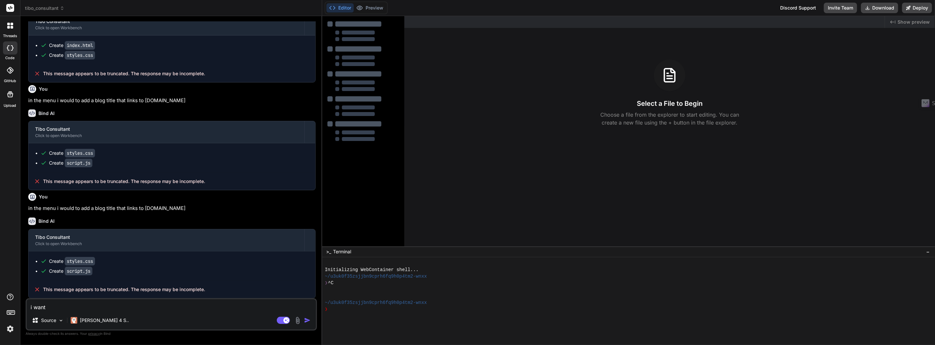
type textarea "x"
type textarea "i want t"
type textarea "x"
type textarea "i want to"
type textarea "x"
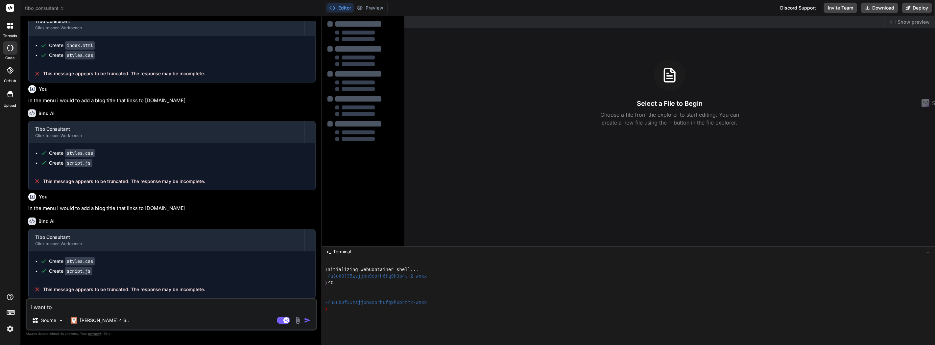
type textarea "i want to"
type textarea "x"
type textarea "i want to r"
type textarea "x"
type textarea "i want to"
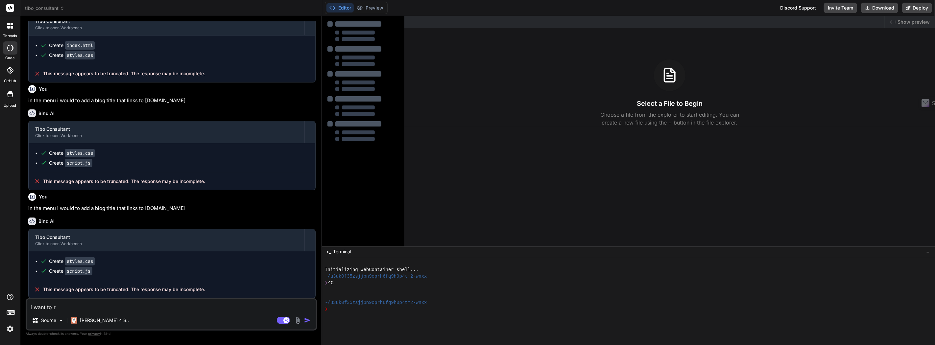
type textarea "x"
type textarea "i want to p"
type textarea "x"
type textarea "i want to pr"
type textarea "x"
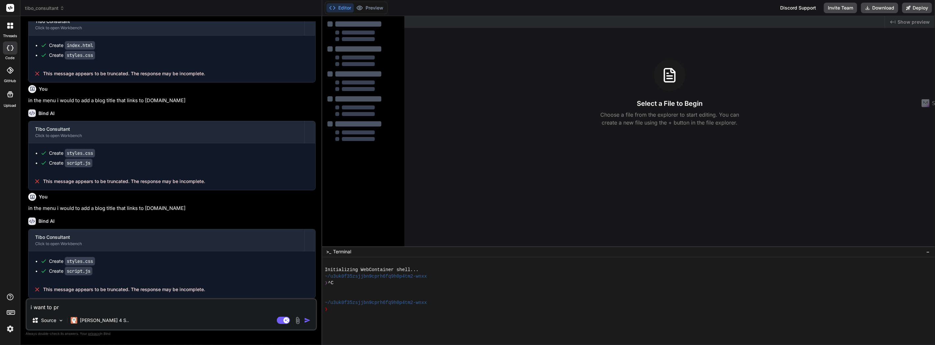
type textarea "i want to pre"
type textarea "x"
type textarea "i want to prev"
type textarea "x"
type textarea "i want to previ"
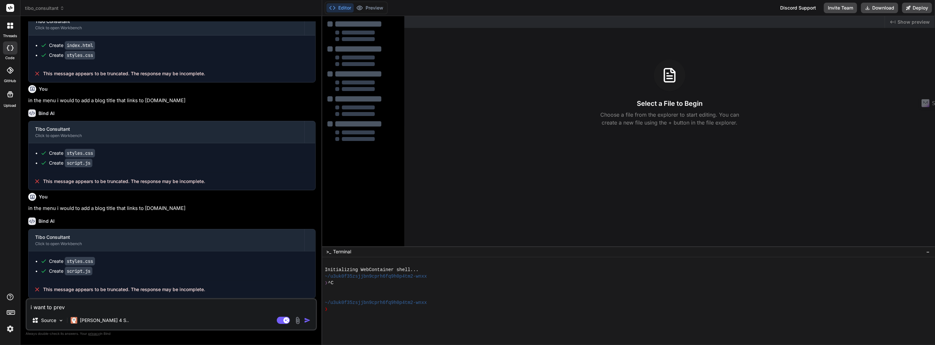
type textarea "x"
type textarea "i want to previe"
type textarea "x"
type textarea "i want to preview"
type textarea "x"
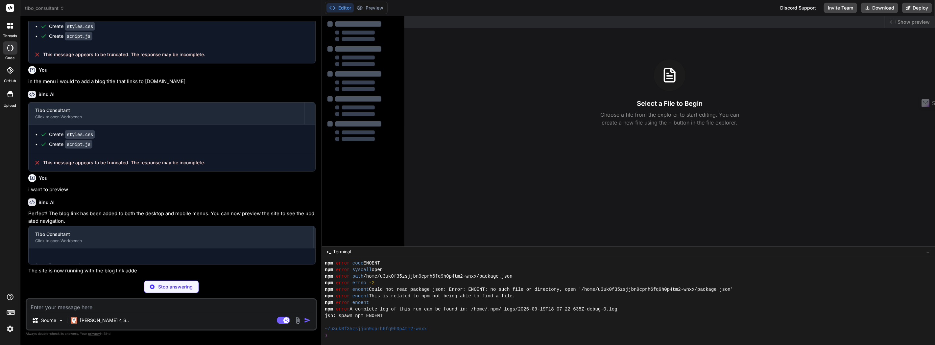
scroll to position [78, 0]
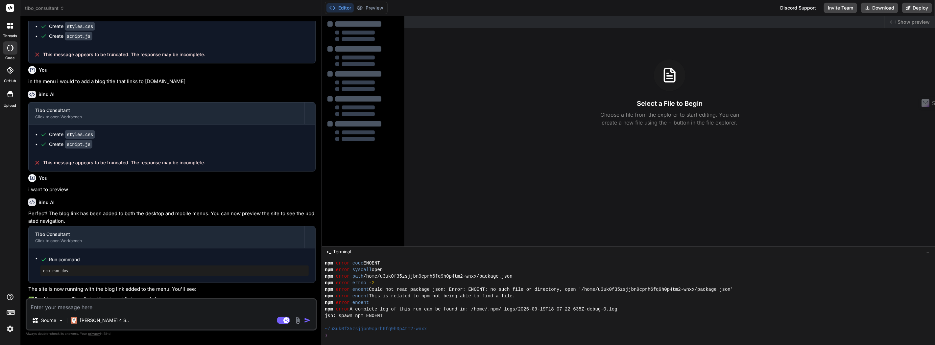
type textarea "x"
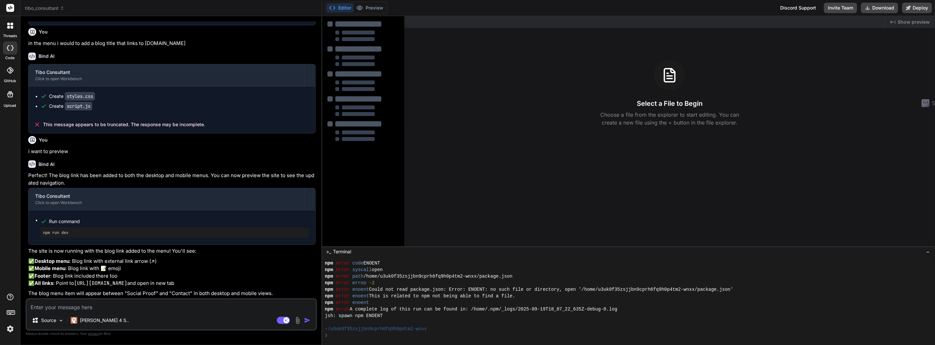
scroll to position [597, 0]
click at [341, 8] on button "Editor" at bounding box center [340, 7] width 27 height 9
click at [88, 102] on code "script.js" at bounding box center [79, 106] width 28 height 9
click at [88, 92] on code "styles.css" at bounding box center [80, 96] width 30 height 9
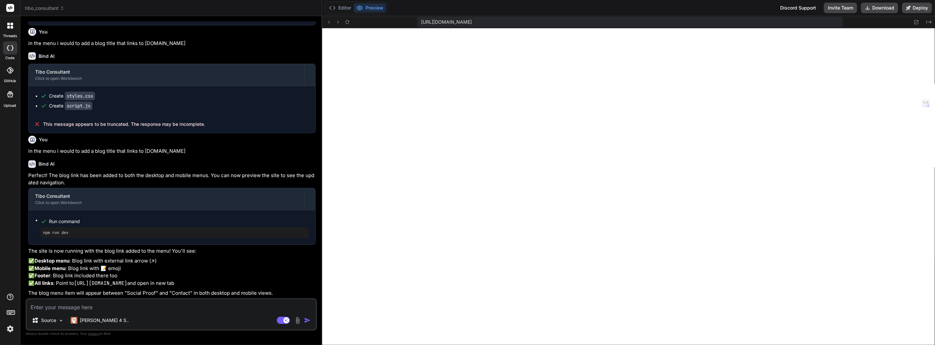
scroll to position [210, 0]
click at [341, 3] on button "Editor" at bounding box center [340, 7] width 27 height 9
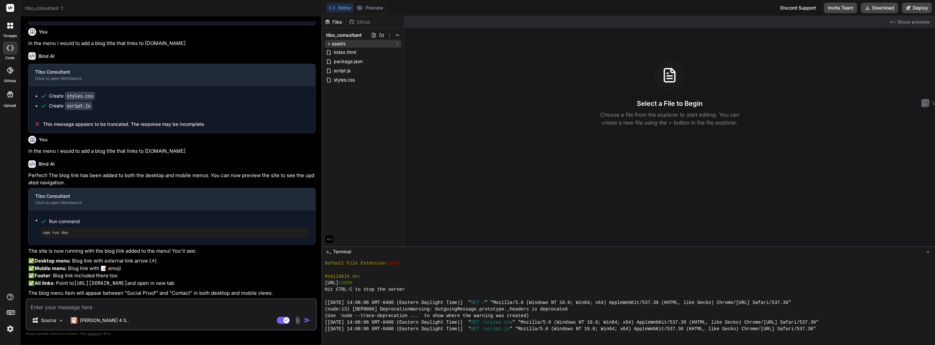
click at [353, 45] on div "assets" at bounding box center [363, 44] width 77 height 8
click at [349, 64] on span "index.html" at bounding box center [345, 63] width 24 height 8
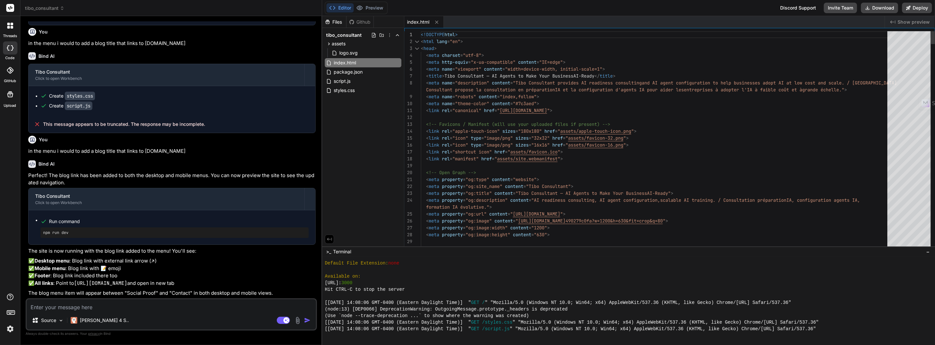
type textarea "x"
click at [370, 7] on button "Preview" at bounding box center [370, 7] width 32 height 9
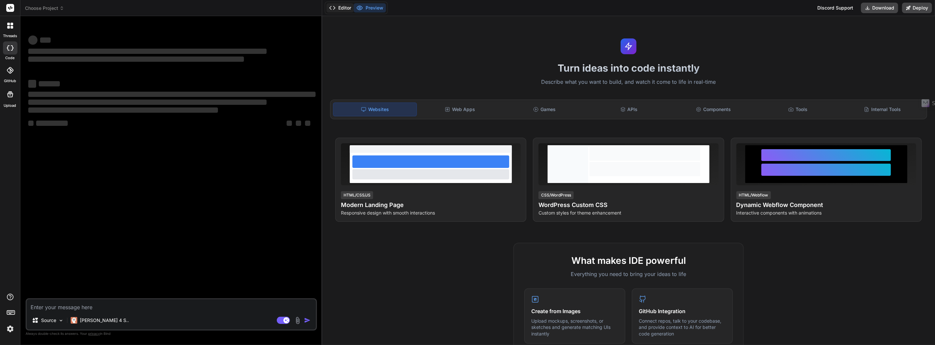
click at [338, 10] on button "Editor" at bounding box center [340, 7] width 27 height 9
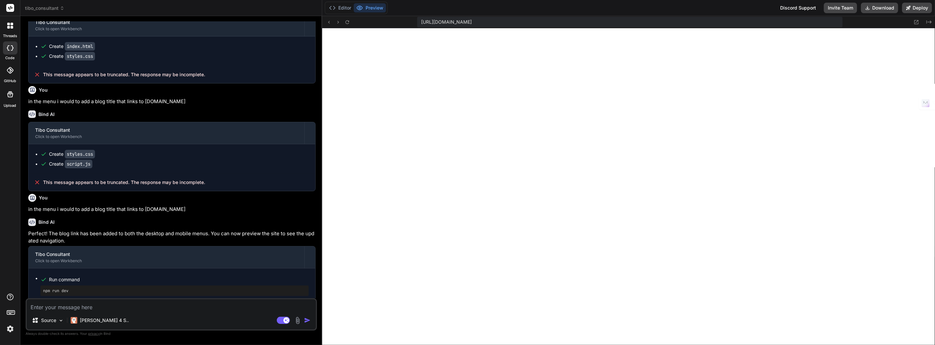
scroll to position [343, 0]
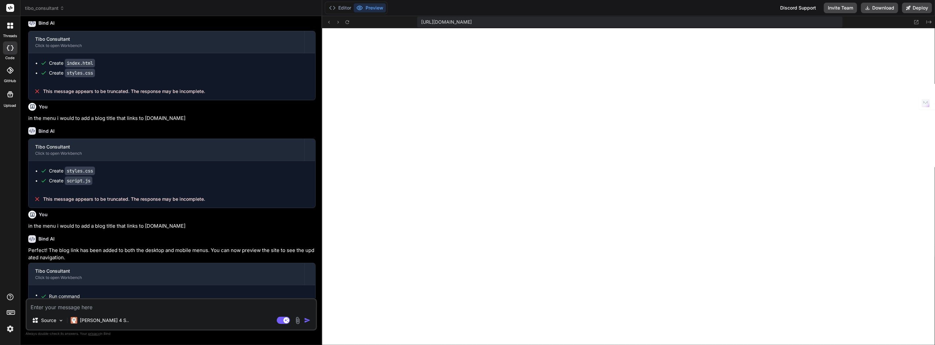
click at [183, 309] on textarea at bounding box center [171, 306] width 289 height 12
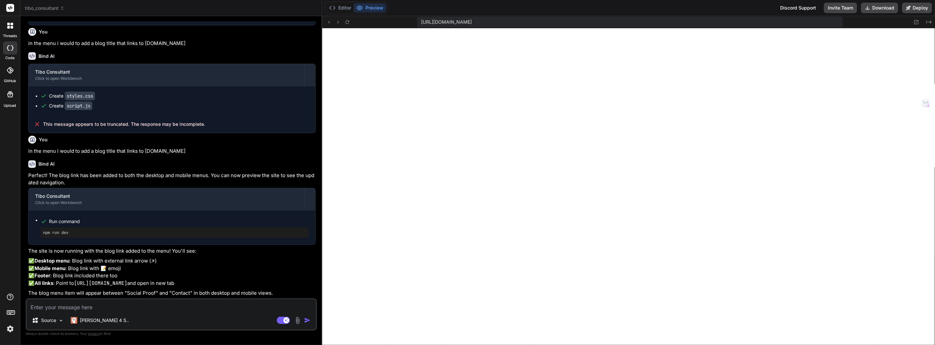
type textarea "x"
type textarea "t"
type textarea "x"
type textarea "th"
type textarea "x"
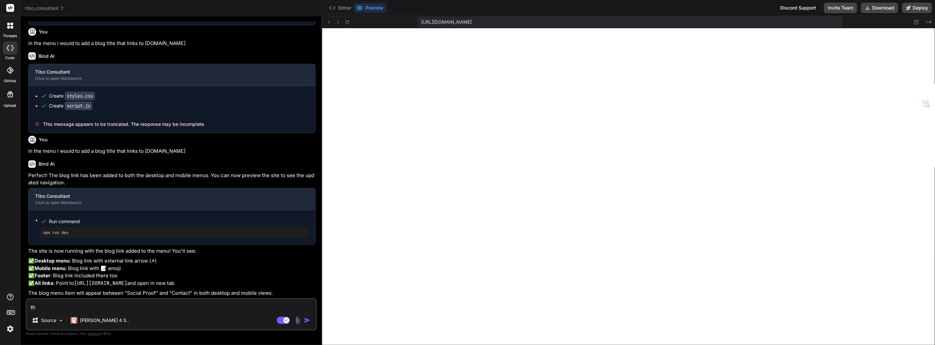
type textarea "th"
type textarea "x"
type textarea "the"
type textarea "x"
type textarea "the"
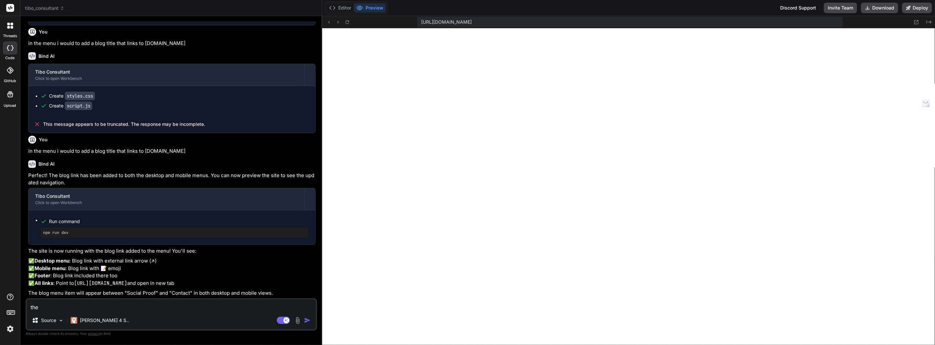
type textarea "x"
type textarea "the l"
type textarea "x"
type textarea "the lo"
type textarea "x"
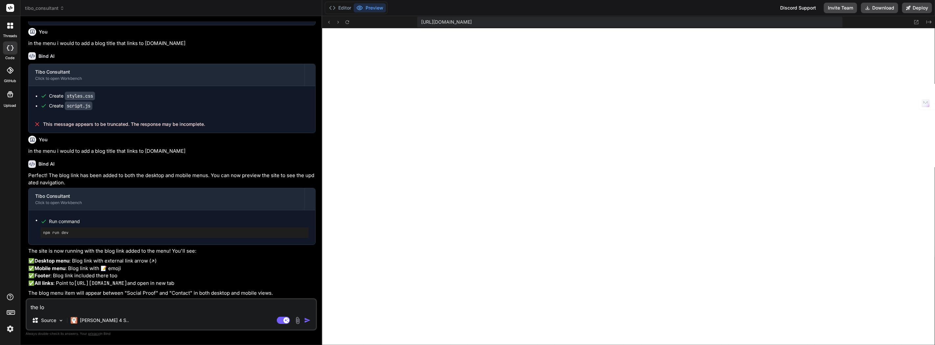
type textarea "the loo"
type textarea "x"
type textarea "the look"
type textarea "x"
type textarea "the look"
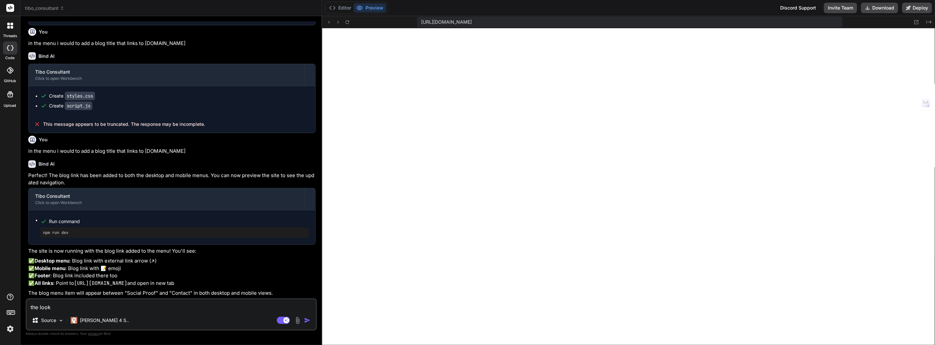
type textarea "x"
type textarea "the look o"
type textarea "x"
type textarea "the look of"
type textarea "x"
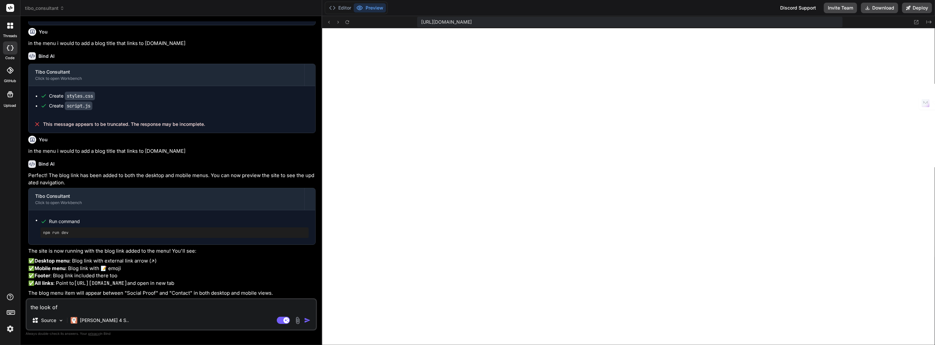
type textarea "the look of"
type textarea "x"
type textarea "the look of t"
type textarea "x"
type textarea "the look of th"
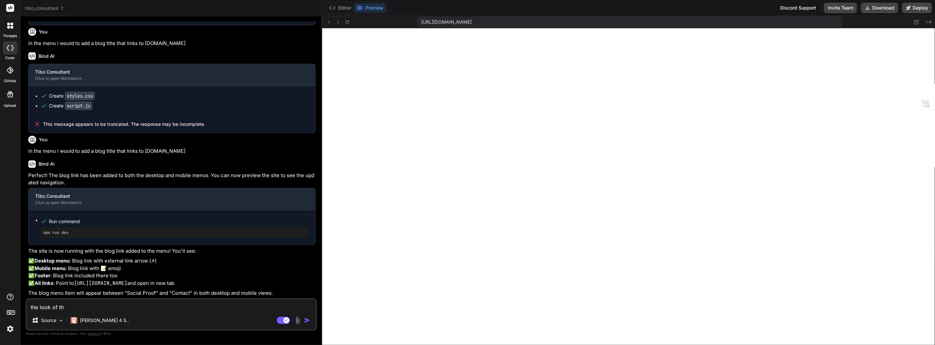
type textarea "x"
type textarea "the look of the"
type textarea "x"
type textarea "the look of the"
type textarea "x"
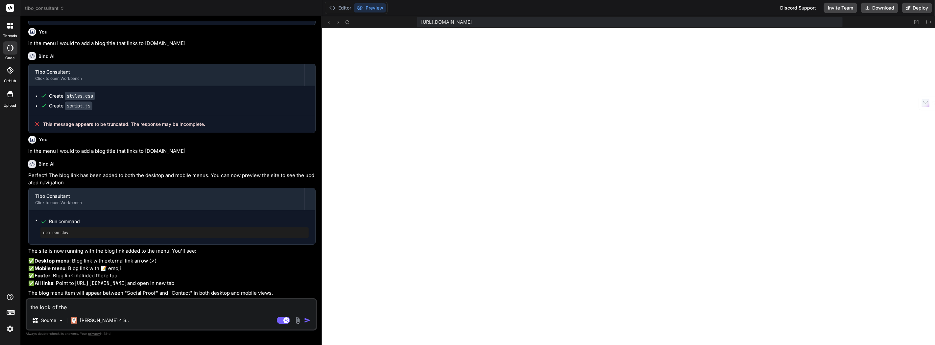
type textarea "the look of the s"
type textarea "x"
type textarea "the look of the si"
type textarea "x"
type textarea "the look of the sit"
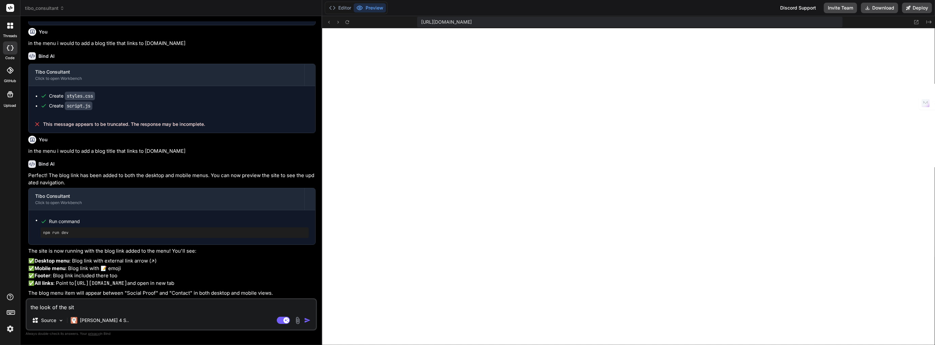
type textarea "x"
type textarea "the look of the site"
type textarea "x"
type textarea "the look of the site"
type textarea "x"
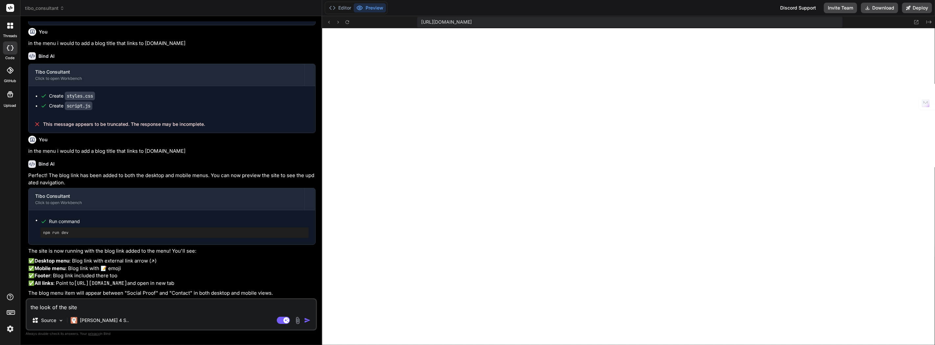
type textarea "the look of the site i"
type textarea "x"
type textarea "the look of the site is"
type textarea "x"
type textarea "the look of the site is"
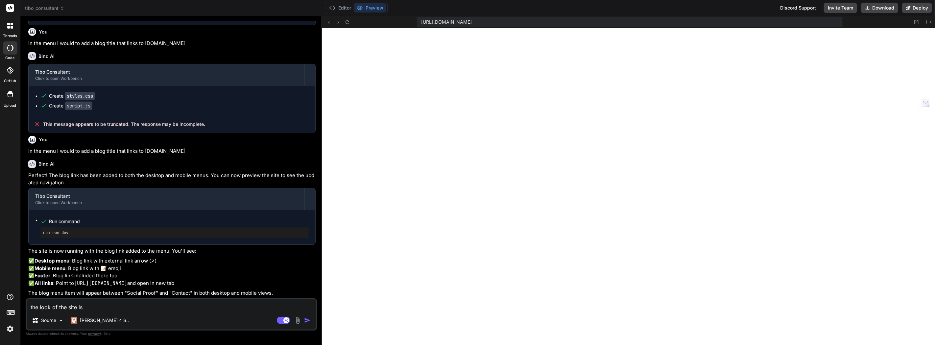
type textarea "x"
type textarea "the look of the site is w"
type textarea "x"
type textarea "the look of the site is we"
type textarea "x"
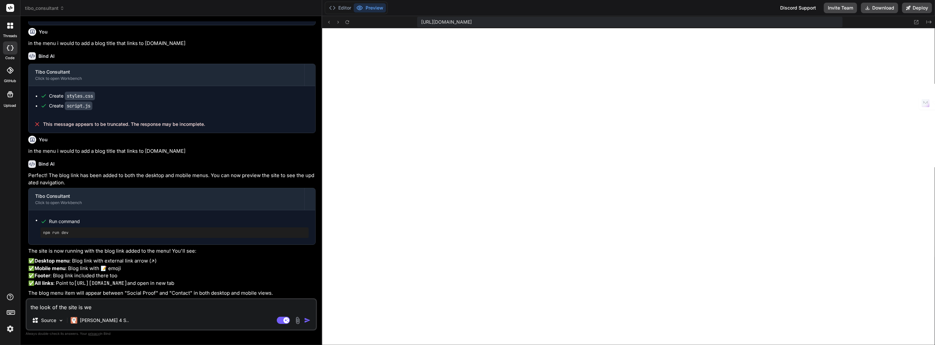
type textarea "the look of the site is wei"
type textarea "x"
type textarea "the look of the site is weir"
type textarea "x"
type textarea "the look of the site is weird"
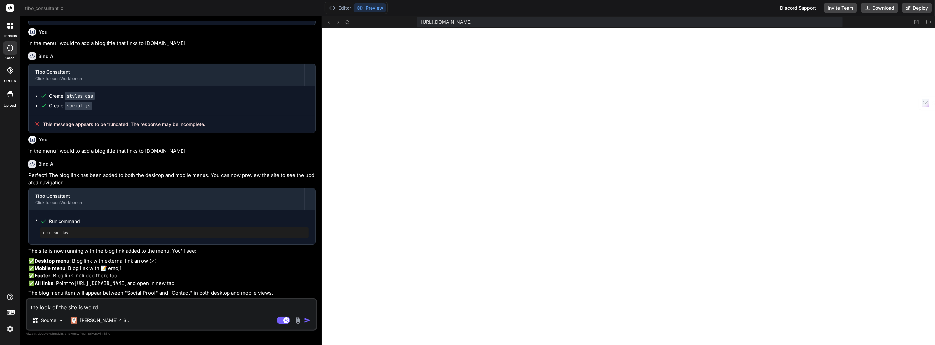
type textarea "x"
type textarea "the look of the site is weird."
type textarea "x"
type textarea "the look of the site is weird.."
type textarea "x"
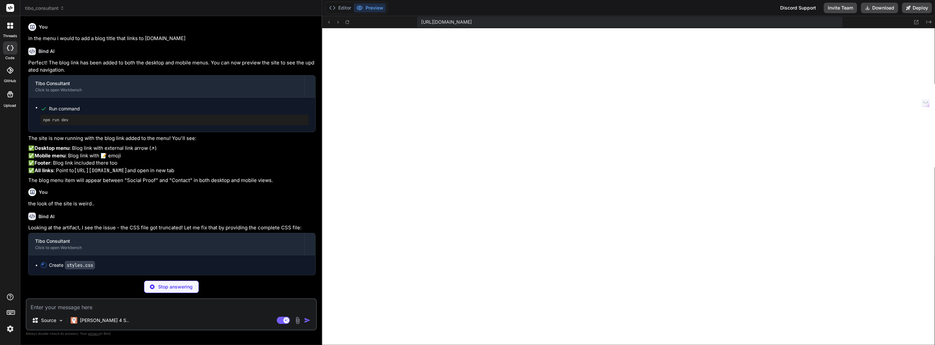
scroll to position [602, 0]
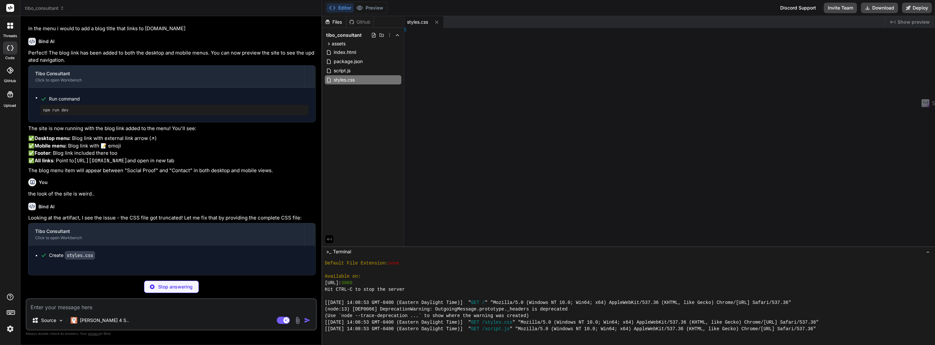
type textarea "x"
type textarea "} });"
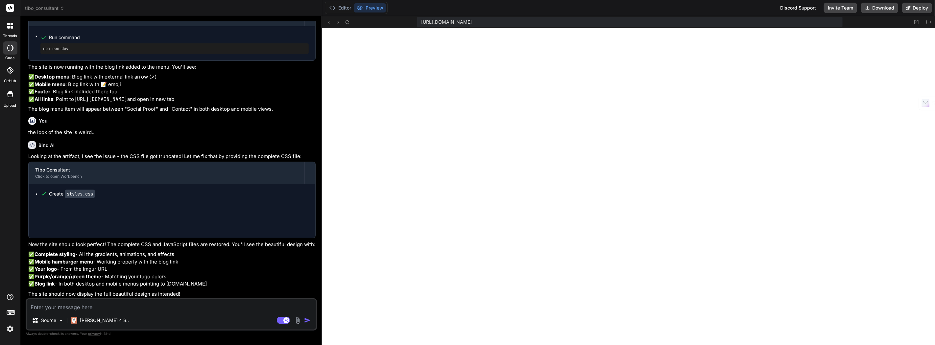
type textarea "x"
type textarea "// Observe cards and sections document.querySelectorAll('.card, .service').forE…"
click at [919, 21] on icon at bounding box center [917, 22] width 6 height 6
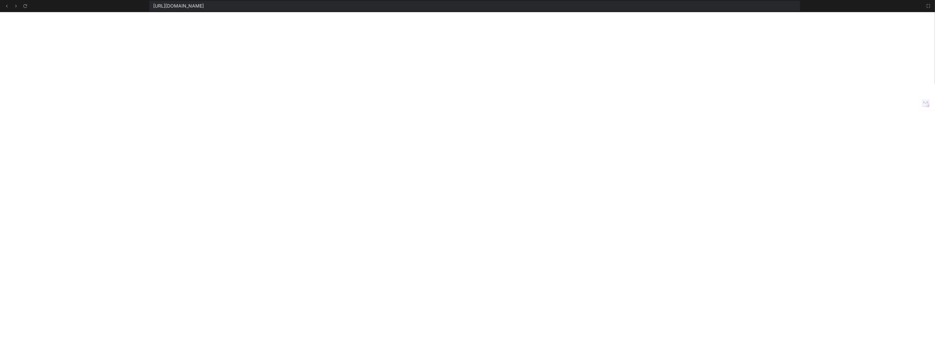
scroll to position [512, 0]
click at [927, 6] on icon at bounding box center [928, 5] width 5 height 5
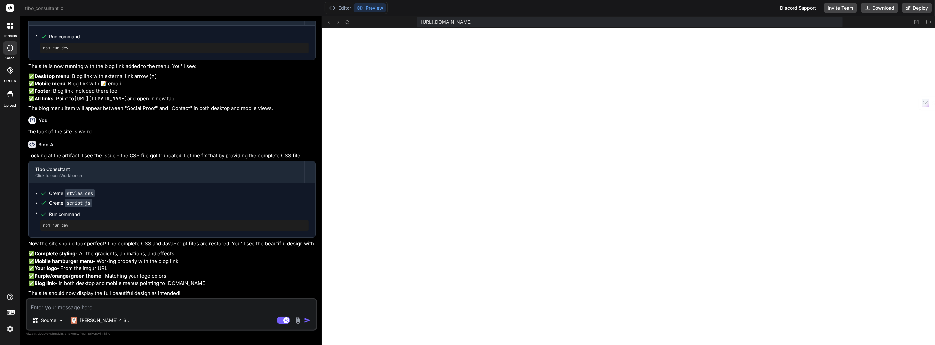
scroll to position [545, 0]
click at [131, 305] on textarea at bounding box center [171, 306] width 289 height 12
type textarea "x"
type textarea "w"
type textarea "x"
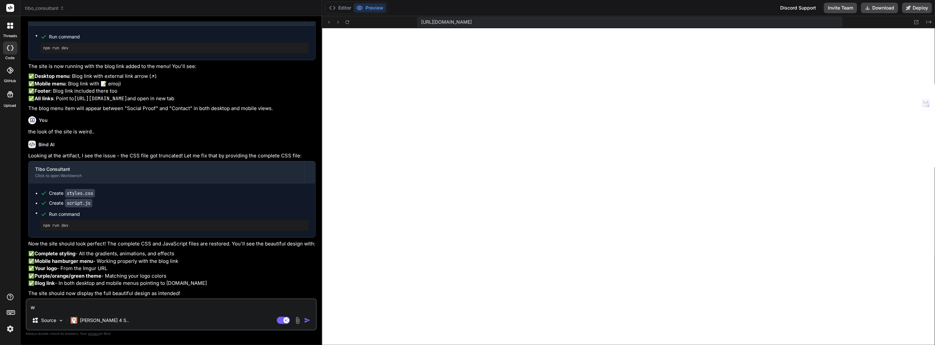
type textarea "wh"
type textarea "x"
type textarea "whe"
type textarea "x"
type textarea "wher"
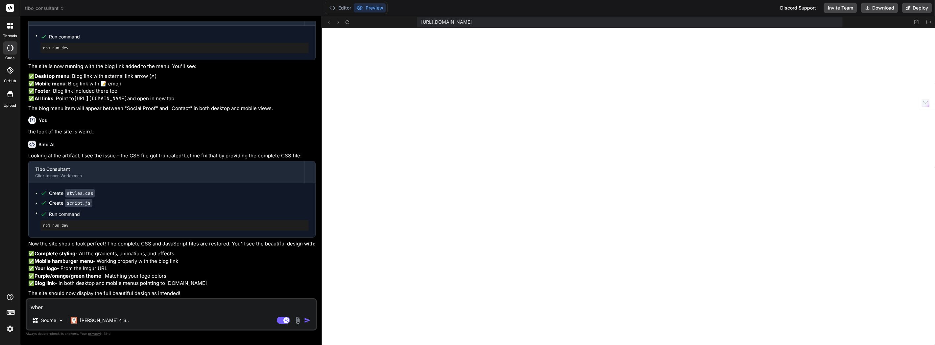
type textarea "x"
type textarea "whern"
type textarea "x"
type textarea "wher"
type textarea "x"
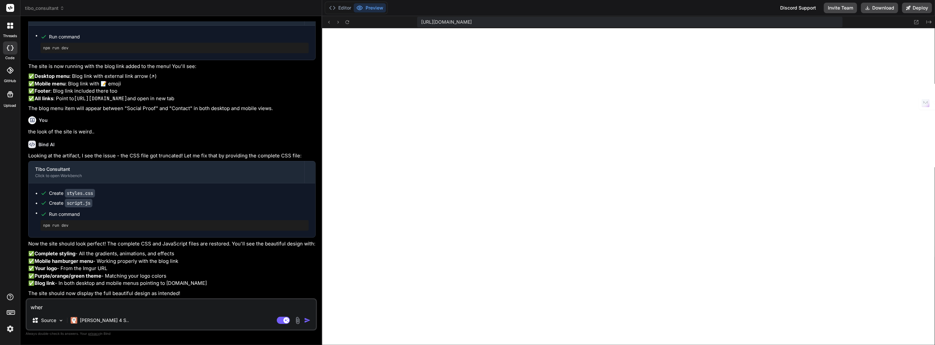
type textarea "whe"
type textarea "x"
type textarea "whenm"
type textarea "x"
type textarea "when"
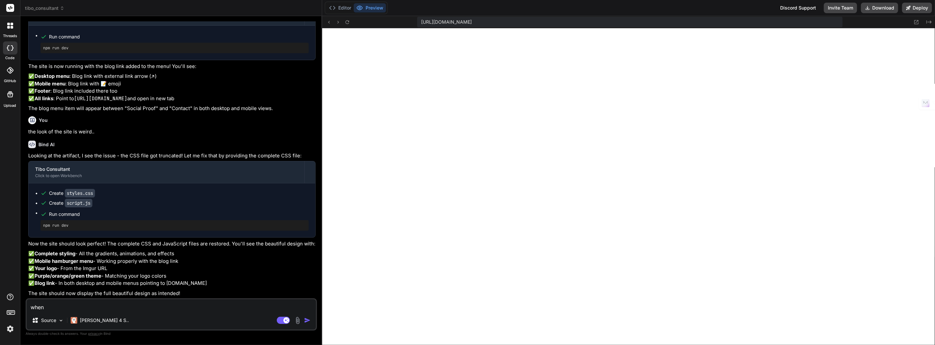
type textarea "x"
type textarea "when"
type textarea "x"
type textarea "when i"
type textarea "x"
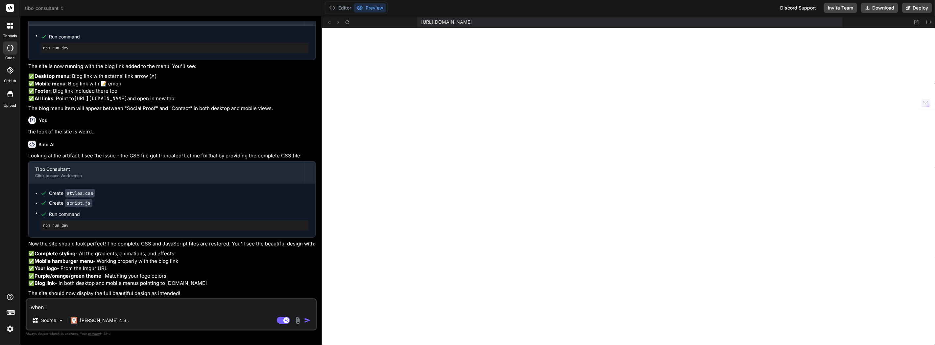
type textarea "when i"
type textarea "x"
type textarea "when i c"
type textarea "x"
type textarea "when i cl"
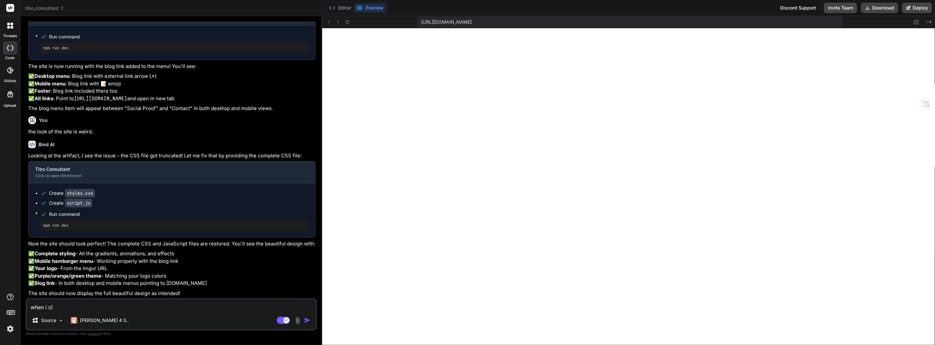
type textarea "x"
type textarea "when i cli"
type textarea "x"
type textarea "when i clic"
type textarea "x"
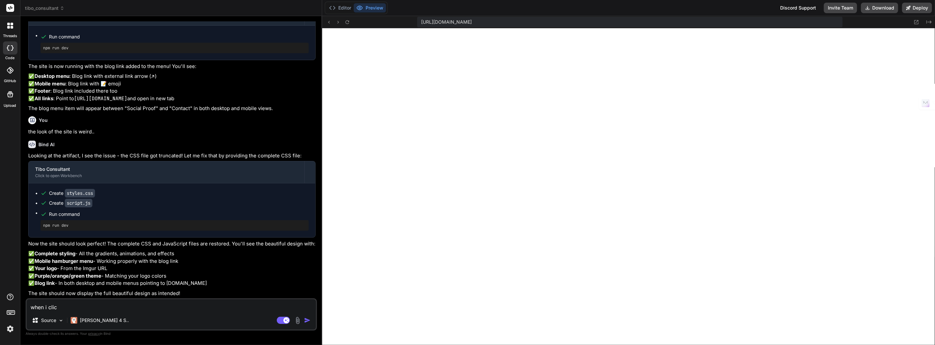
type textarea "when i click"
type textarea "x"
type textarea "when i click"
type textarea "x"
type textarea "when i click o"
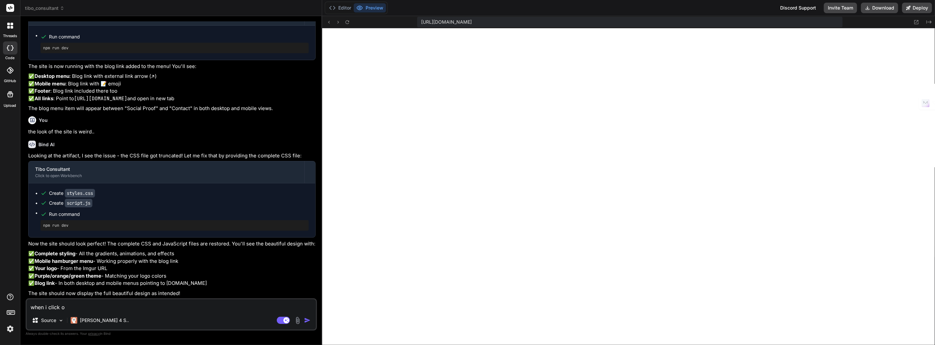
type textarea "x"
type textarea "when i click on"
type textarea "x"
type textarea "when i click on"
type textarea "x"
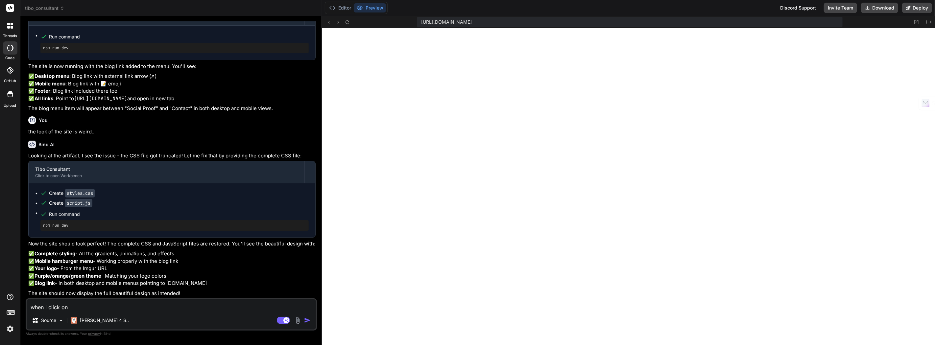
type textarea "when i click on b"
type textarea "x"
type textarea "when i click on bl"
type textarea "x"
type textarea "when i click on blo"
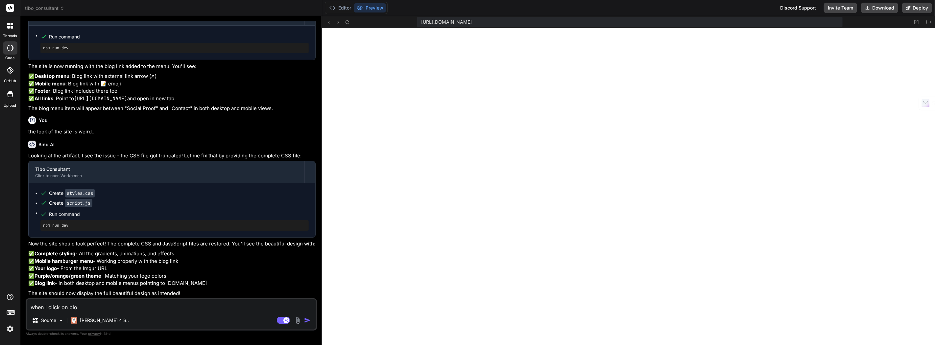
type textarea "x"
type textarea "when i click on blog"
type textarea "x"
type textarea "when i click on blog,"
type textarea "x"
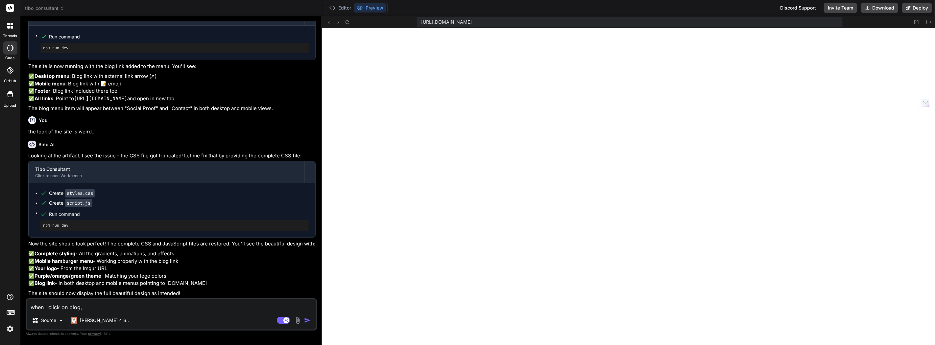
type textarea "when i click on blog,"
type textarea "x"
type textarea "when i click on blog, i"
type textarea "x"
type textarea "when i click on blog, it"
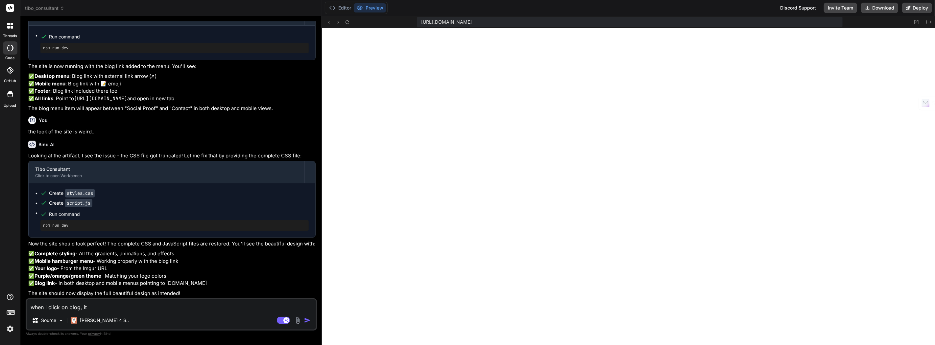
type textarea "x"
type textarea "when i click on blog, it"
type textarea "x"
type textarea "when i click on blog, it g"
type textarea "x"
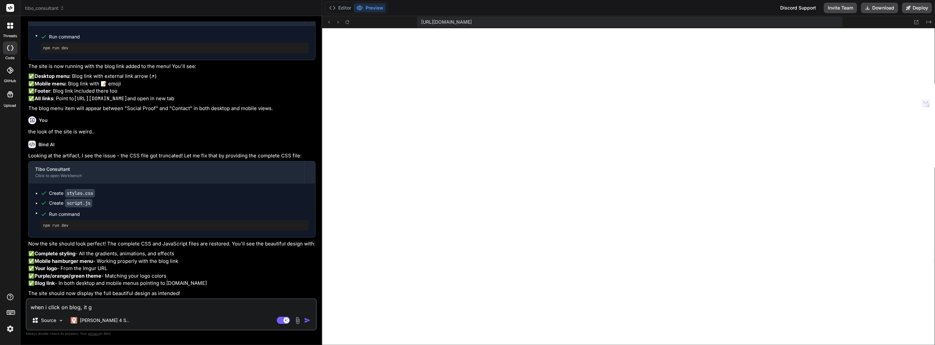
type textarea "when i click on blog, it go"
type textarea "x"
type textarea "when i click on blog, it goe"
type textarea "x"
type textarea "when i click on blog, it goes"
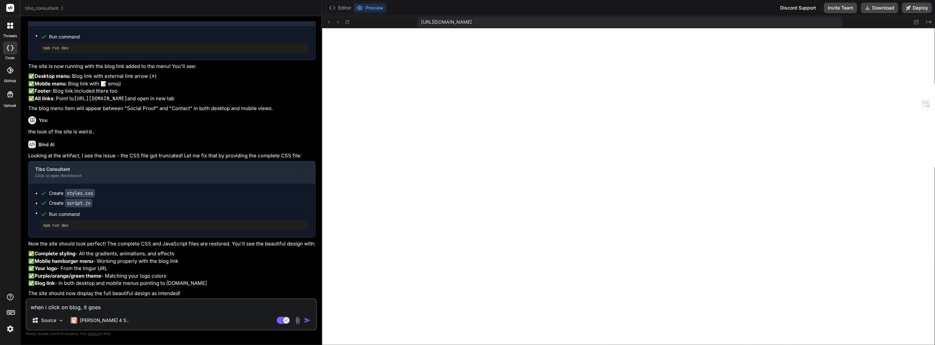
type textarea "x"
type textarea "when i click on blog, it goes t"
type textarea "x"
type textarea "when i click on blog, it goes to"
type textarea "x"
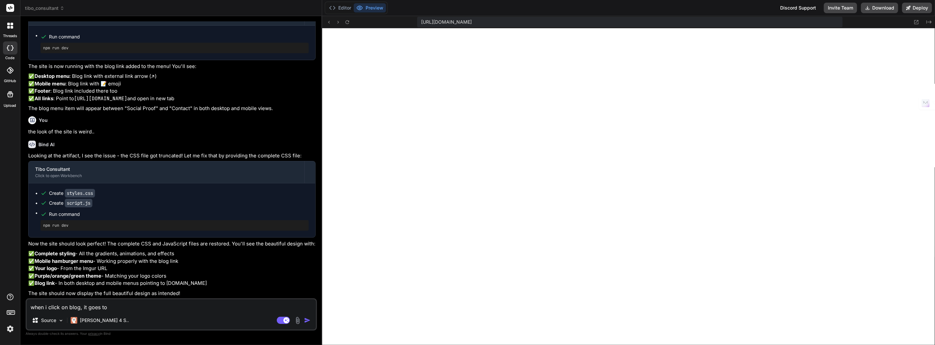
type textarea "when i click on blog, it goes to"
type textarea "x"
type textarea "when i click on blog, it goes to c"
type textarea "x"
type textarea "when i click on blog, it goes to co"
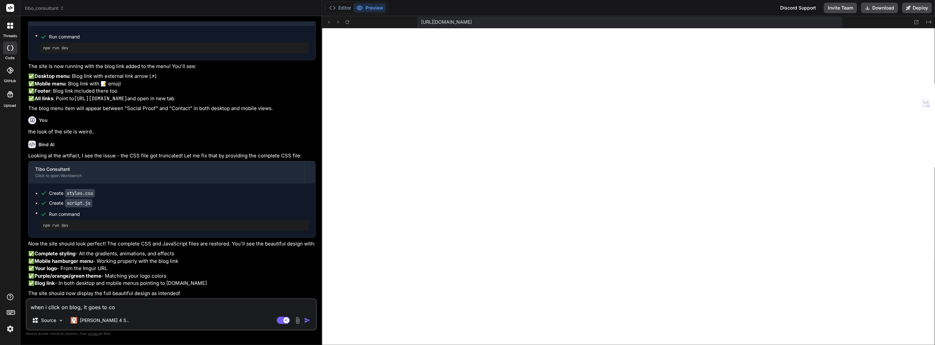
type textarea "x"
type textarea "when i click on blog, it goes to con"
type textarea "x"
type textarea "when i click on blog, it goes to cont"
type textarea "x"
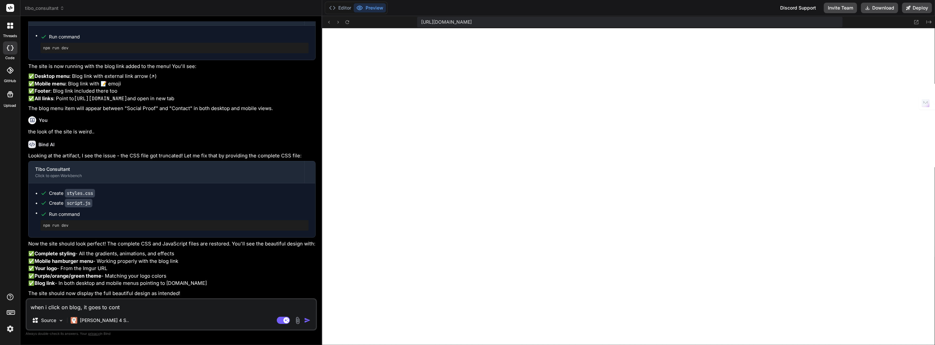
type textarea "when i click on blog, it goes to conta"
type textarea "x"
type textarea "when i click on blog, it goes to contac"
type textarea "x"
type textarea "when i click on blog, it goes to contact"
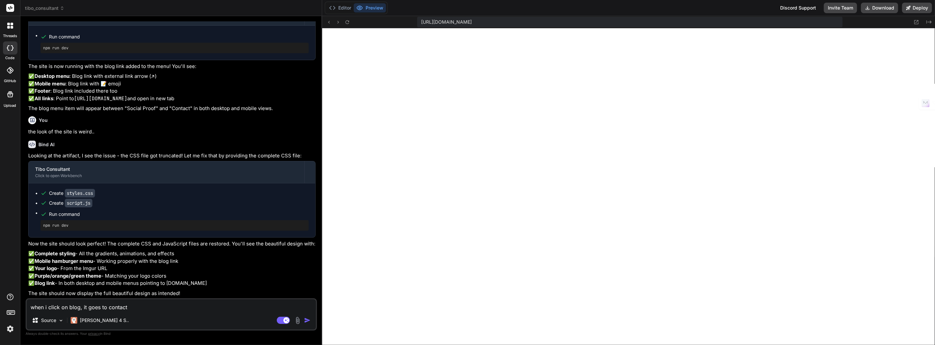
type textarea "x"
type textarea "when i click on blog, it goes to contact"
type textarea "x"
type textarea "when i click on blog, it goes to contact s"
type textarea "x"
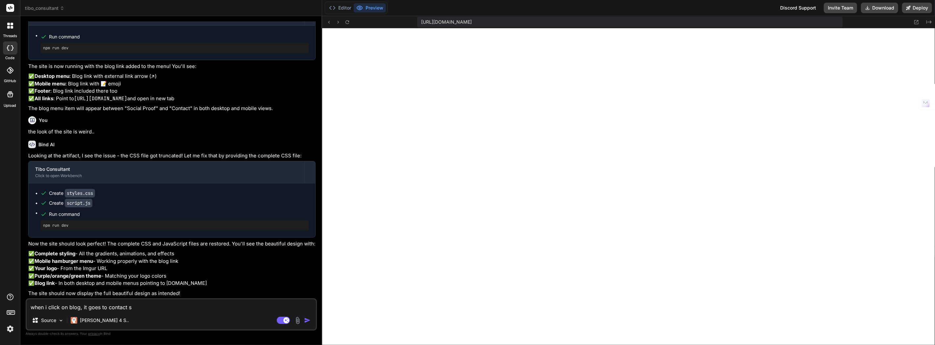
type textarea "when i click on blog, it goes to contact se"
type textarea "x"
type textarea "when i click on blog, it goes to contact sec"
type textarea "x"
type textarea "when i click on blog, it goes to contact sect"
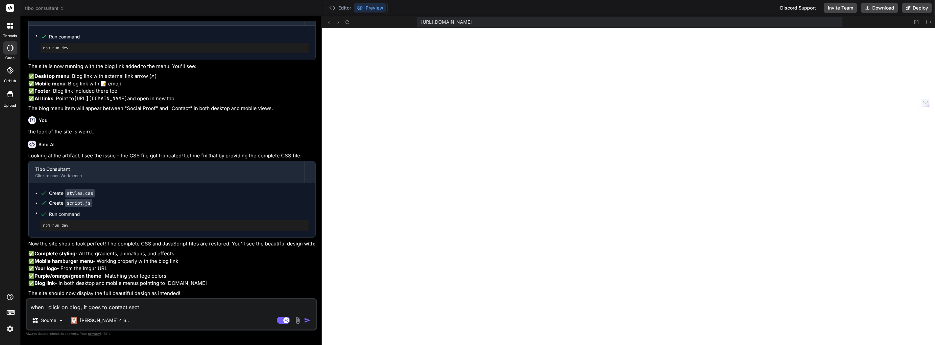
type textarea "x"
type textarea "when i click on blog, it goes to contact secti"
type textarea "x"
type textarea "when i click on blog, it goes to contact sectio"
type textarea "x"
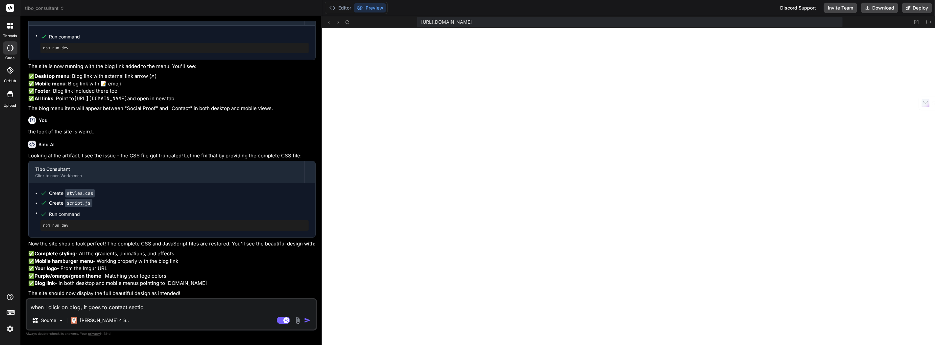
type textarea "when i click on blog, it goes to contact section"
type textarea "x"
type textarea "when i click on blog, it goes to contact section."
type textarea "x"
type textarea "when i click on blog, it goes to contact section."
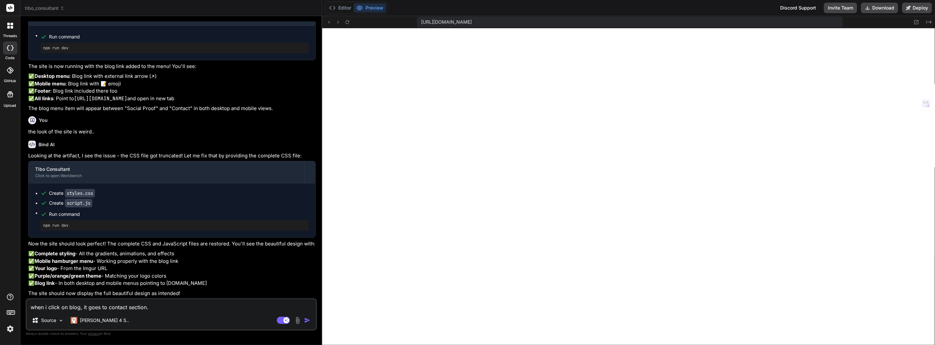
type textarea "x"
type textarea "when i click on blog, it goes to contact section. i"
type textarea "x"
type textarea "when i click on blog, it goes to contact section. it"
type textarea "x"
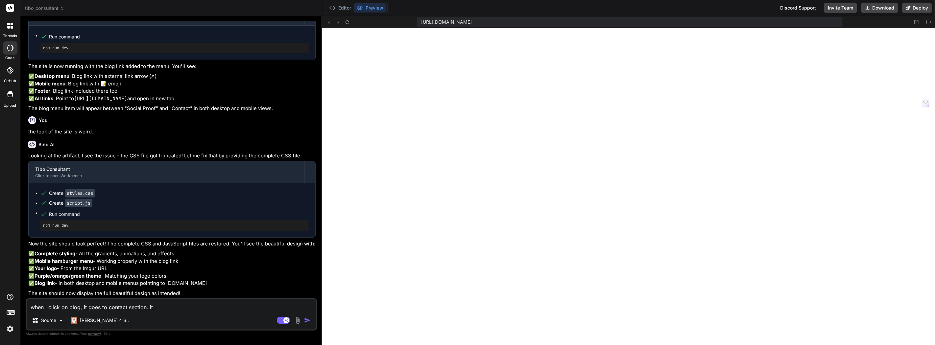
type textarea "when i click on blog, it goes to contact section. it"
type textarea "x"
type textarea "when i click on blog, it goes to contact section. it s"
type textarea "x"
type textarea "when i click on blog, it goes to contact section. it se"
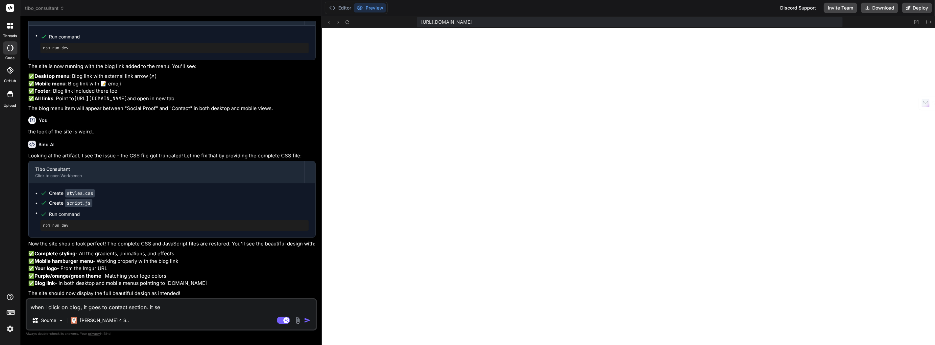
type textarea "x"
type textarea "when i click on blog, it goes to contact section. it see"
type textarea "x"
type textarea "when i click on blog, it goes to contact section. it seem"
type textarea "x"
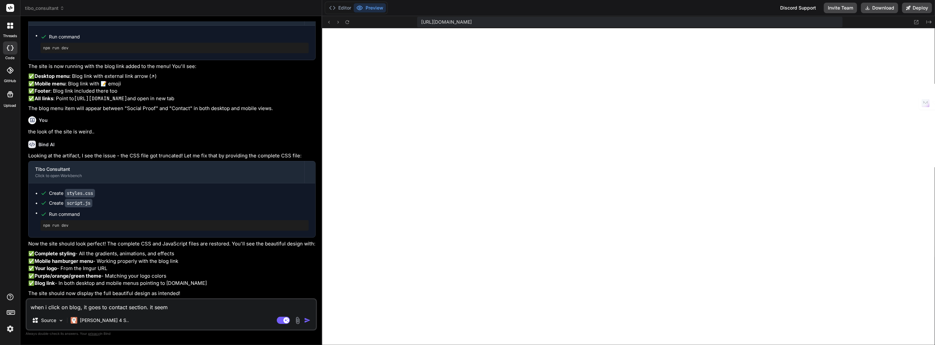
type textarea "when i click on blog, it goes to contact section. it seem"
type textarea "x"
type textarea "when i click on blog, it goes to contact section. it seem"
type textarea "x"
type textarea "when i click on blog, it goes to contact section. it seems"
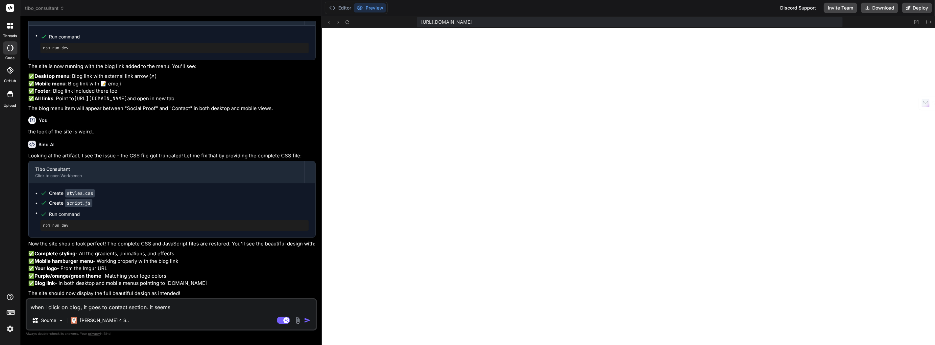
type textarea "x"
type textarea "when i click on blog, it goes to contact section. it seems"
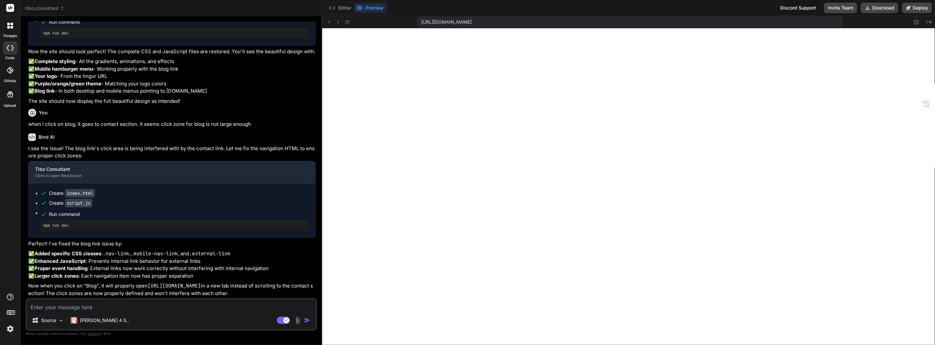
scroll to position [918, 0]
click at [918, 18] on button at bounding box center [917, 22] width 8 height 8
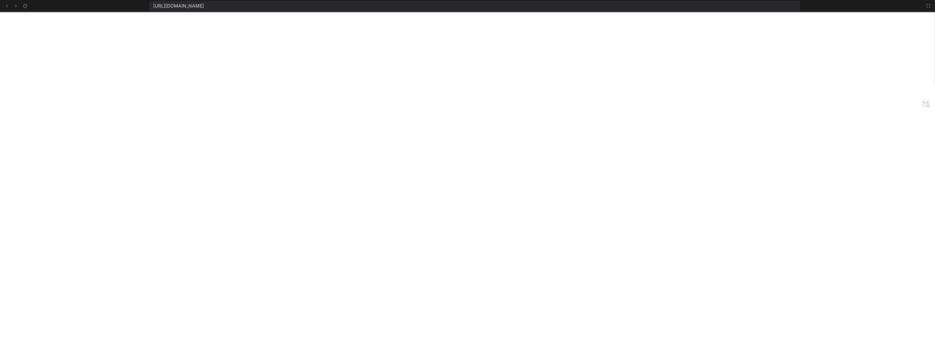
scroll to position [808, 0]
